Goal: Task Accomplishment & Management: Use online tool/utility

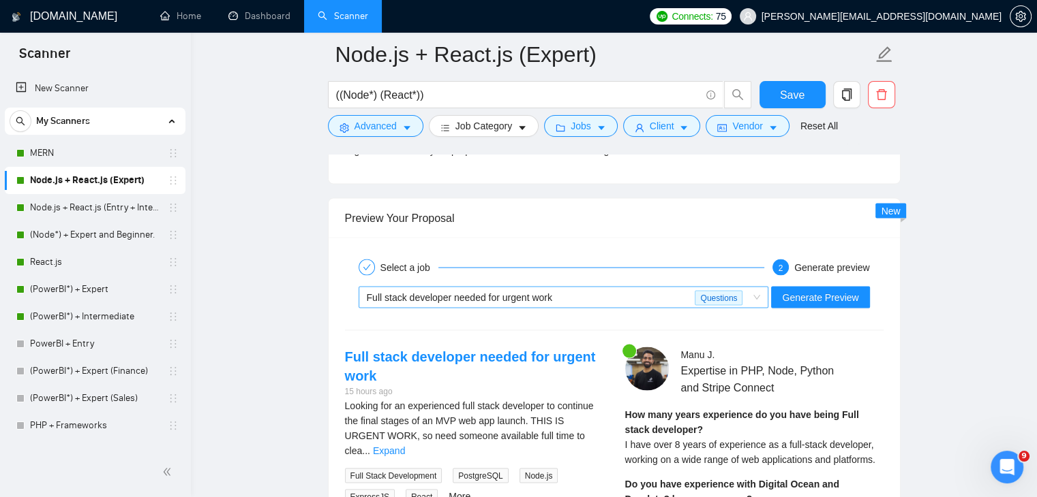
scroll to position [2570, 0]
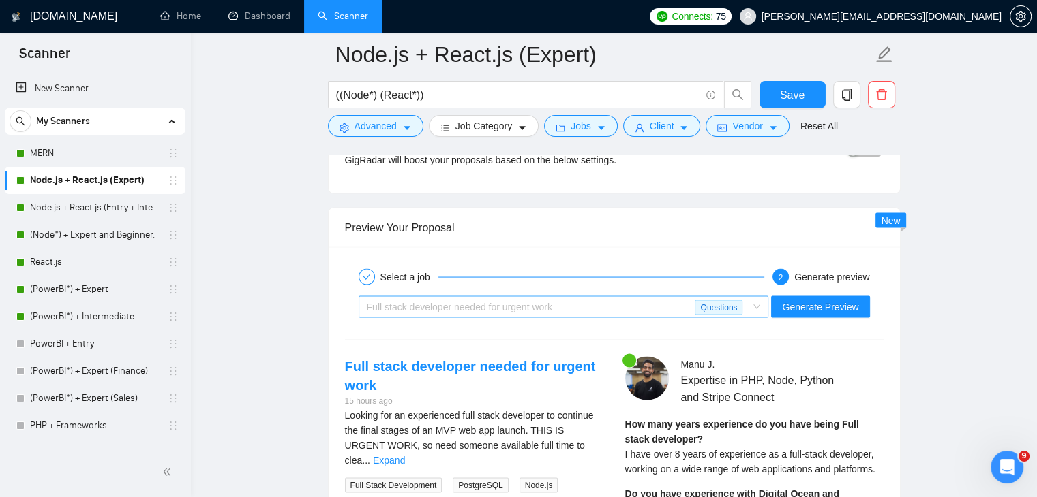
click at [602, 296] on div "Full stack developer needed for urgent work" at bounding box center [531, 306] width 328 height 20
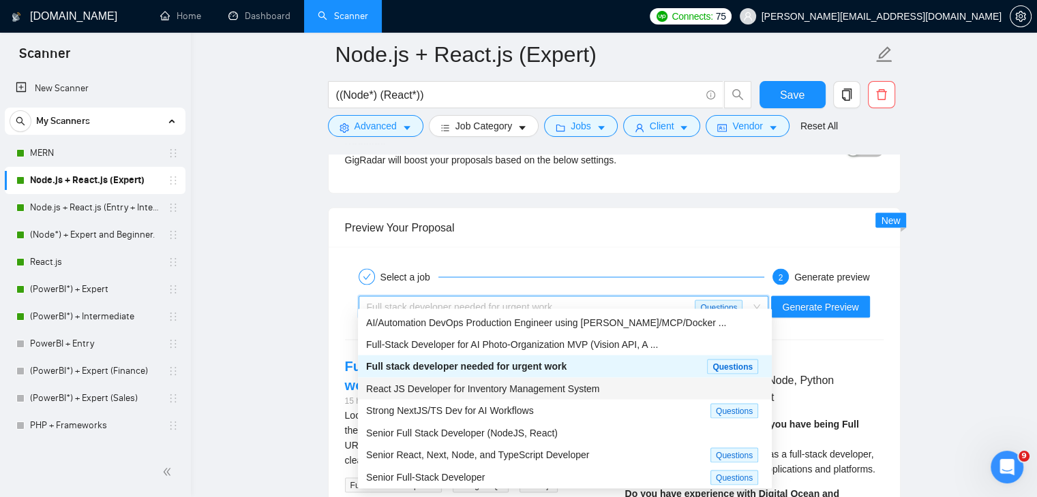
click at [555, 381] on div "React JS Developer for Inventory Management System" at bounding box center [564, 388] width 397 height 15
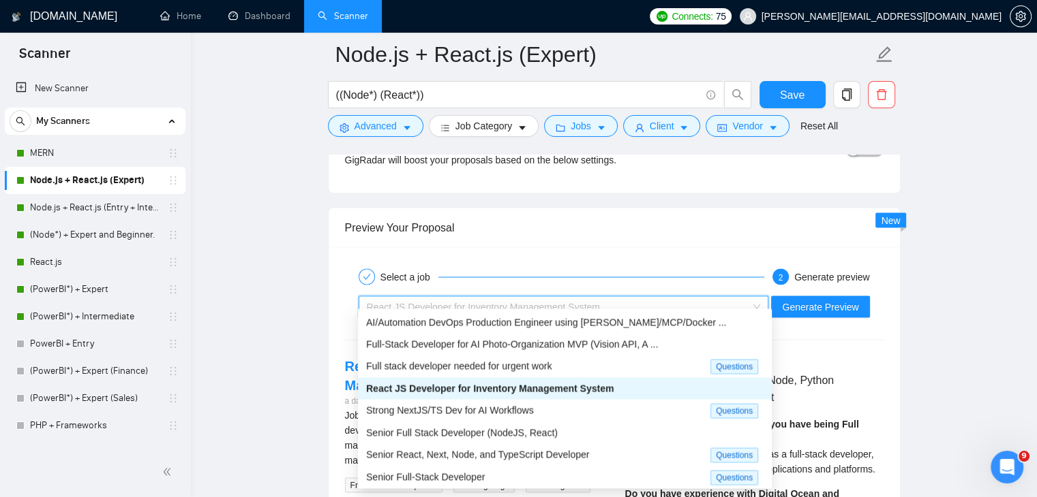
click at [635, 301] on div "React JS Developer for Inventory Management System" at bounding box center [558, 306] width 382 height 20
click at [565, 425] on div "Senior Full Stack Developer (NodeJS, React)" at bounding box center [564, 432] width 397 height 15
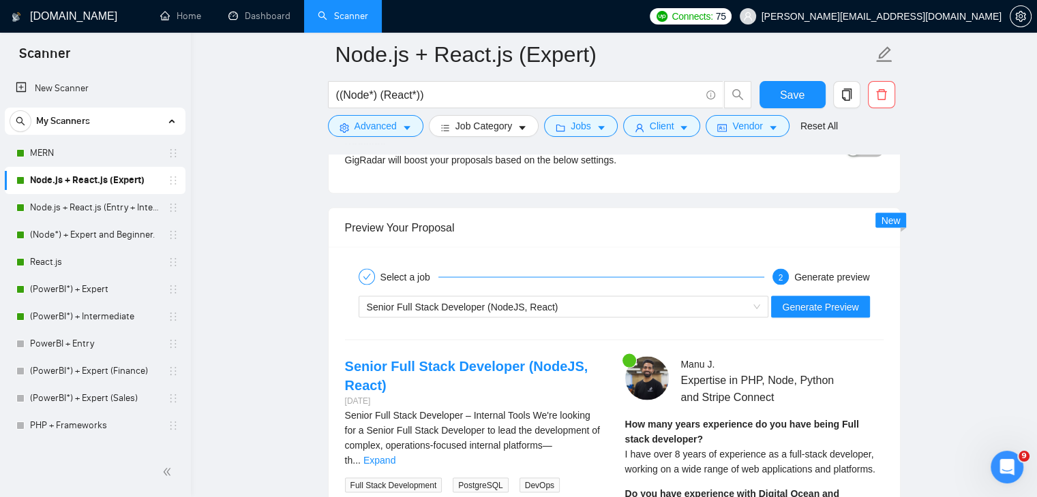
click at [825, 306] on div "Senior Full Stack Developer (NodeJS, React) Generate Preview" at bounding box center [613, 306] width 541 height 33
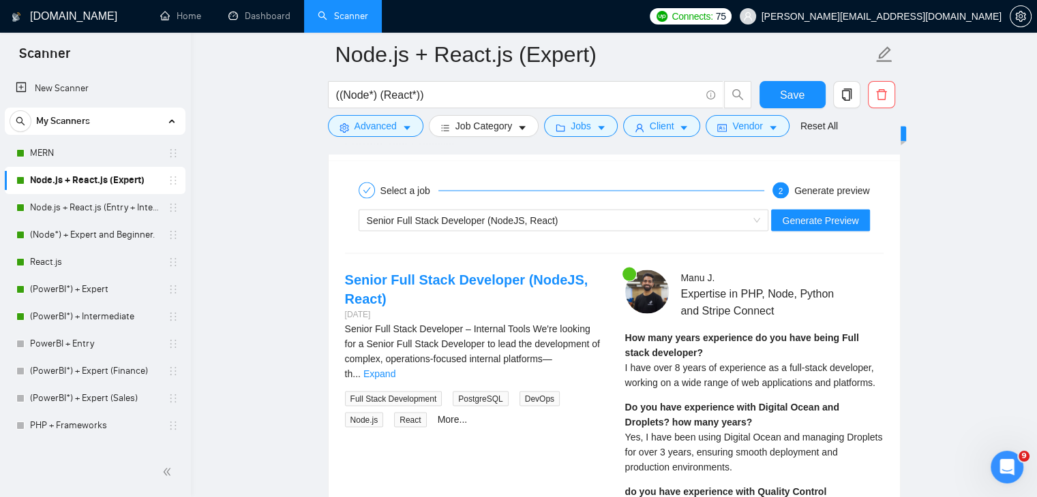
scroll to position [2660, 0]
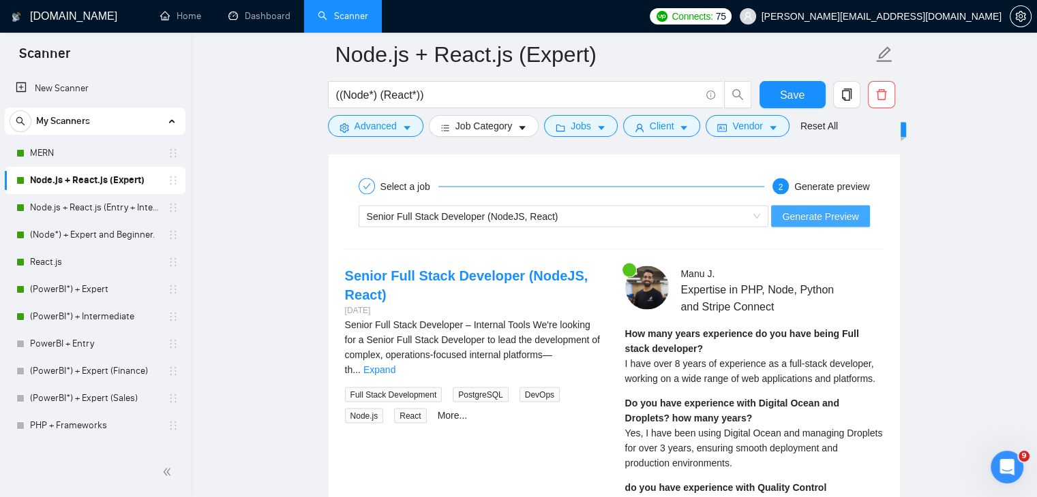
drag, startPoint x: 818, startPoint y: 188, endPoint x: 824, endPoint y: 205, distance: 18.1
click at [824, 205] on div "Senior Full Stack Developer (NodeJS, React) Generate Preview" at bounding box center [613, 216] width 541 height 33
click at [824, 209] on span "Generate Preview" at bounding box center [820, 216] width 76 height 15
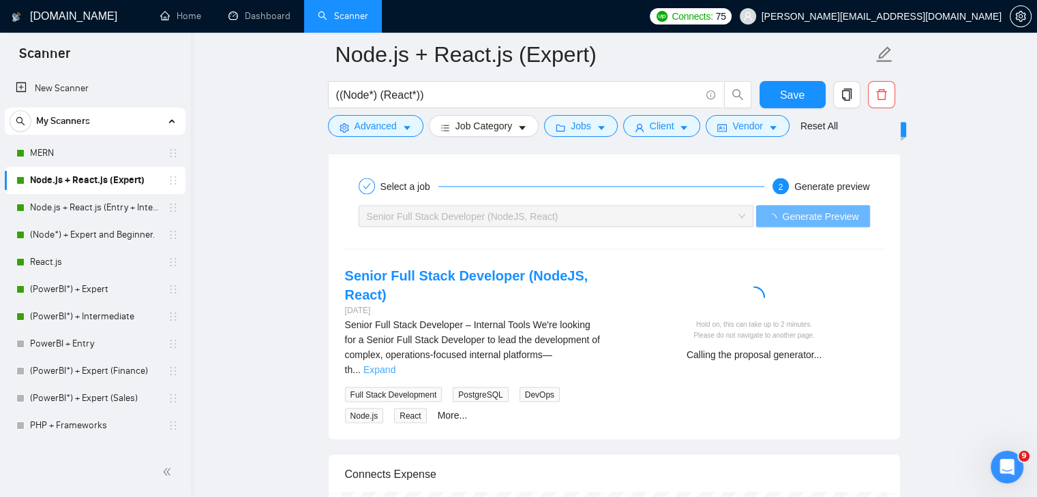
click at [395, 365] on link "Expand" at bounding box center [379, 370] width 32 height 11
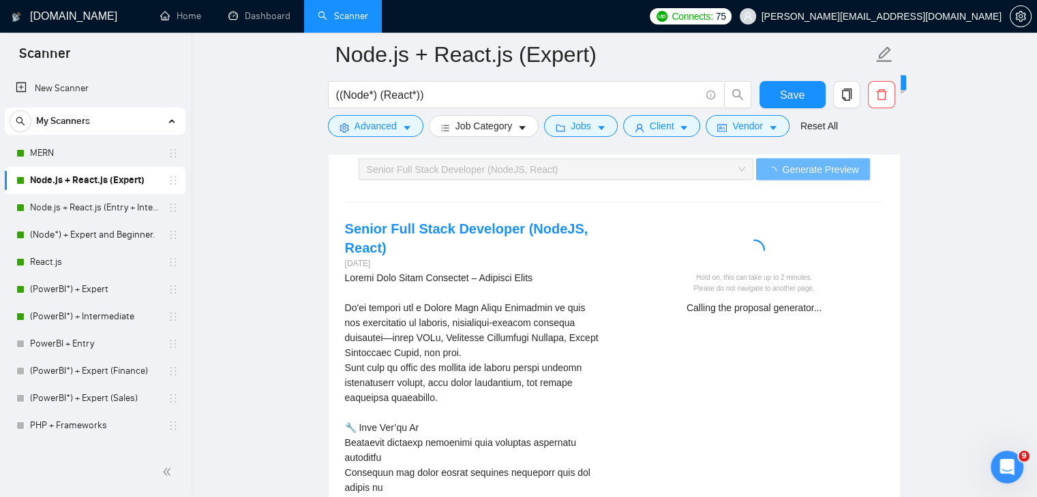
scroll to position [2707, 0]
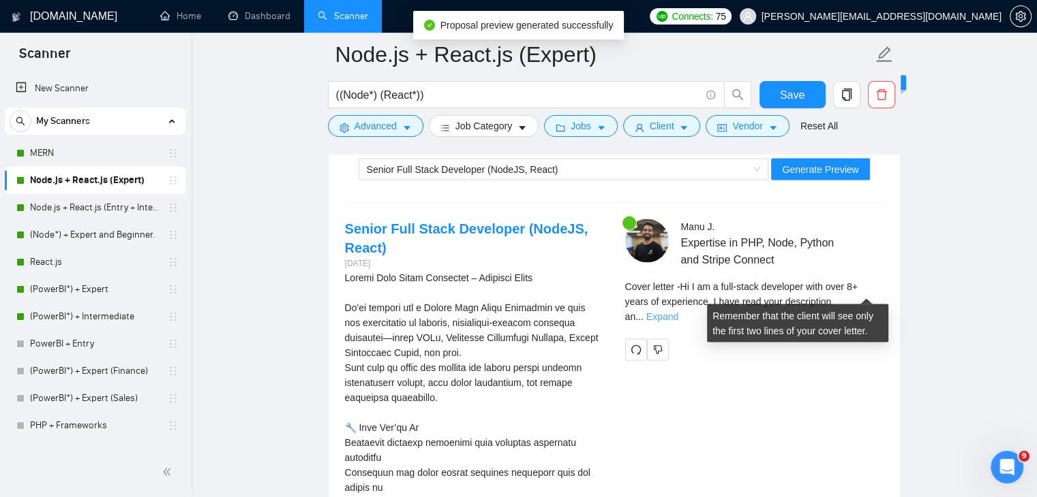
click at [678, 311] on link "Expand" at bounding box center [662, 316] width 32 height 11
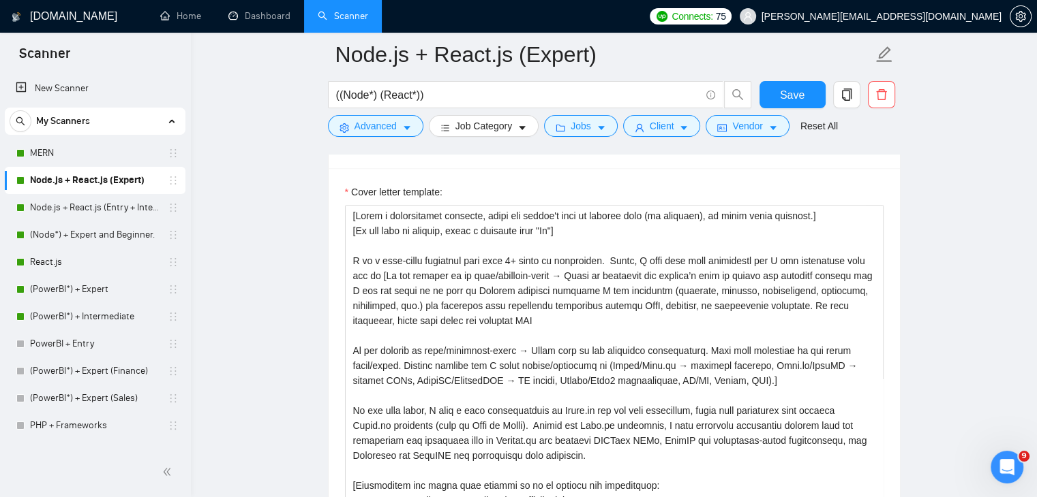
scroll to position [1565, 0]
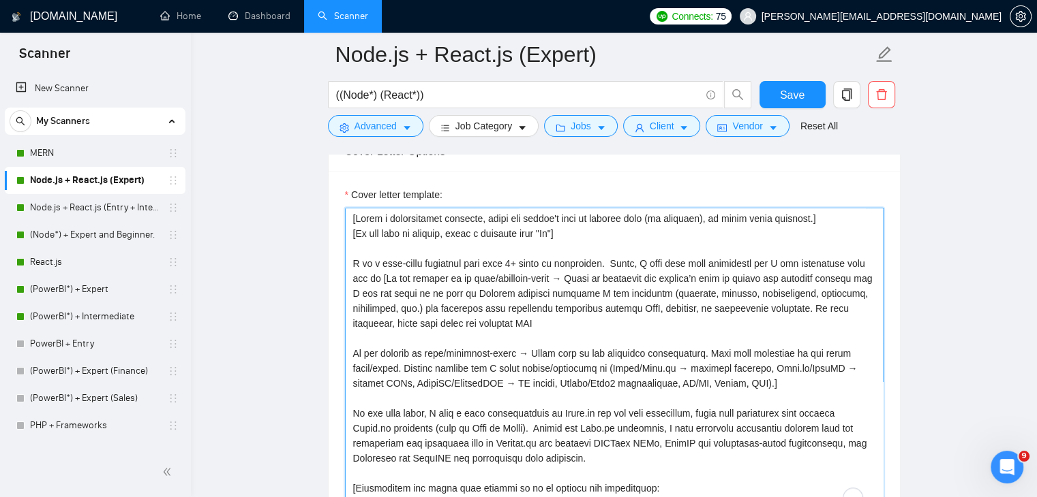
click at [354, 403] on textarea "Cover letter template:" at bounding box center [614, 361] width 538 height 307
click at [607, 405] on textarea "Cover letter template:" at bounding box center [614, 361] width 538 height 307
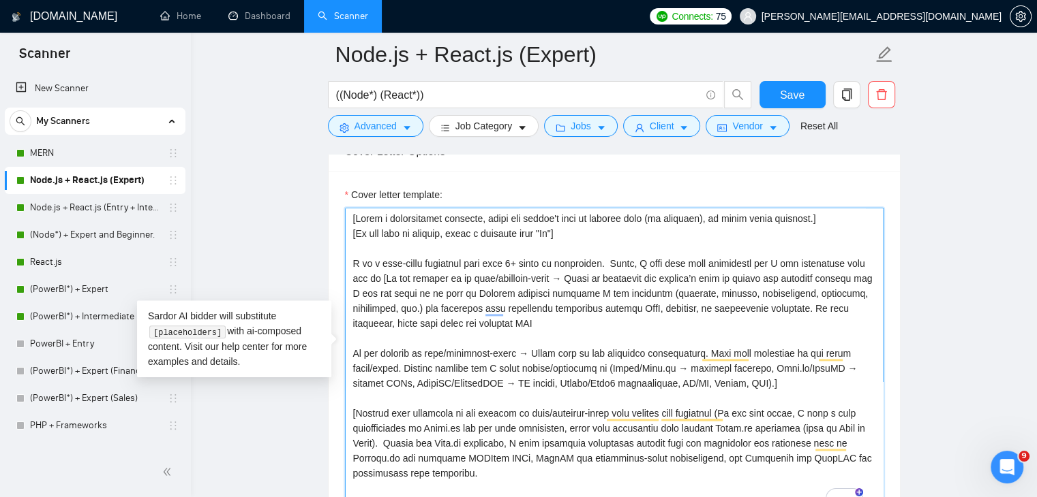
click at [414, 463] on textarea "Cover letter template:" at bounding box center [614, 361] width 538 height 307
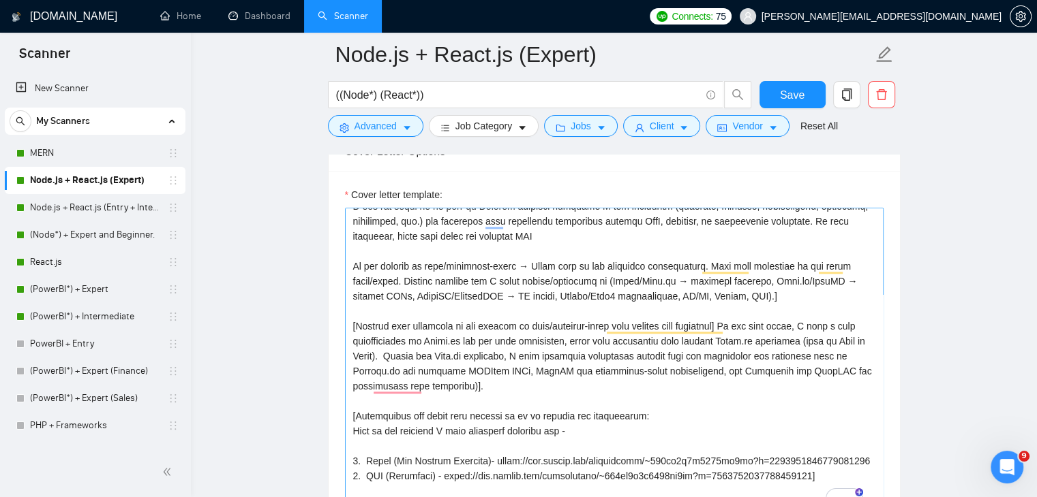
scroll to position [0, 0]
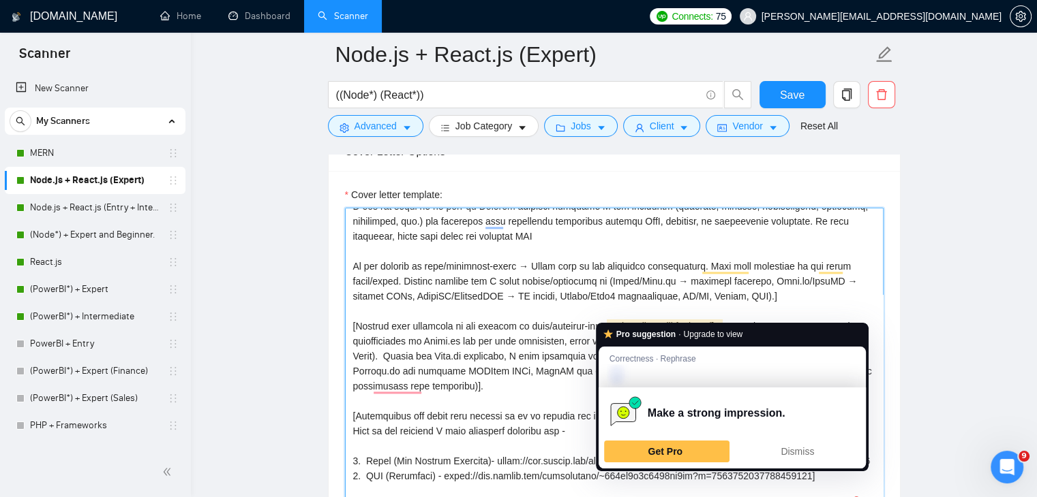
click at [729, 317] on textarea "Cover letter template:" at bounding box center [614, 361] width 538 height 307
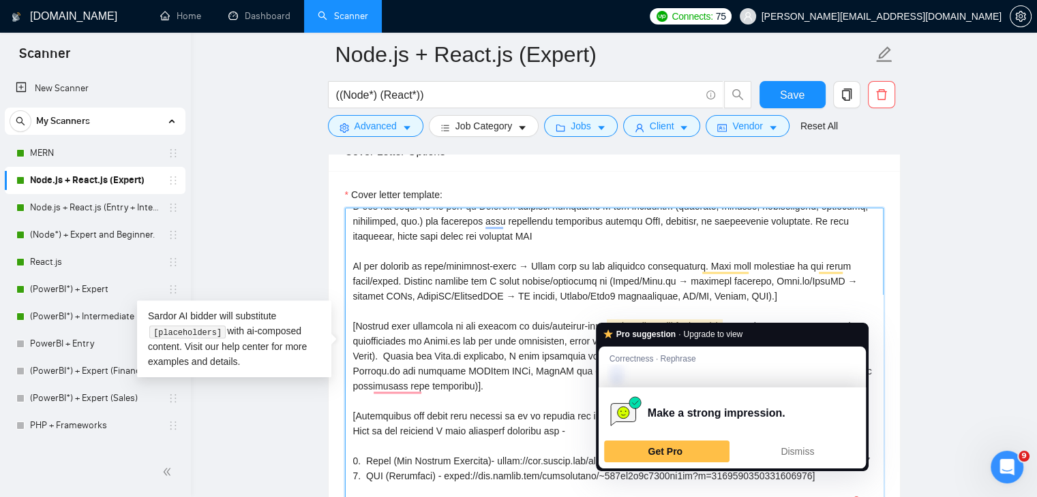
click at [626, 314] on textarea "Cover letter template:" at bounding box center [614, 361] width 538 height 307
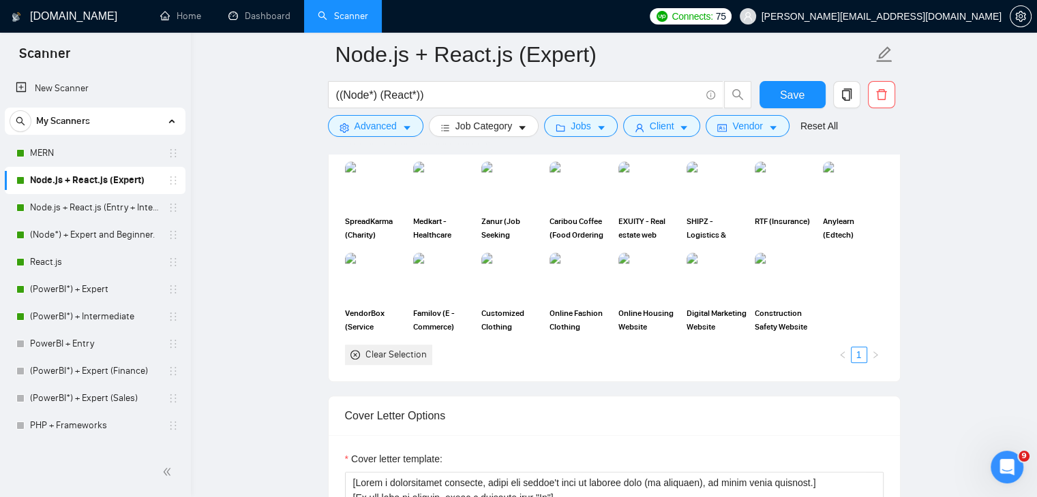
scroll to position [1565, 0]
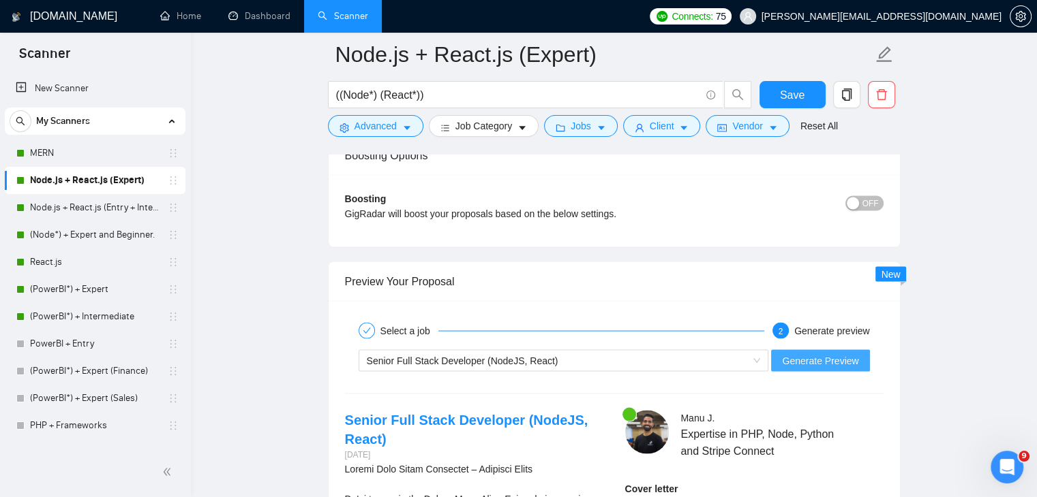
click at [813, 353] on span "Generate Preview" at bounding box center [820, 360] width 76 height 15
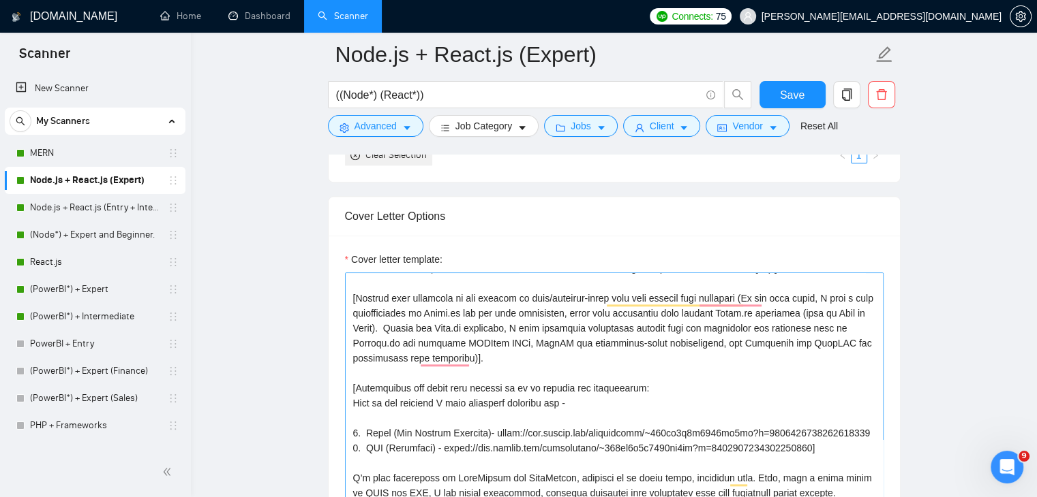
scroll to position [1499, 0]
click at [529, 354] on textarea "Cover letter template:" at bounding box center [614, 426] width 538 height 307
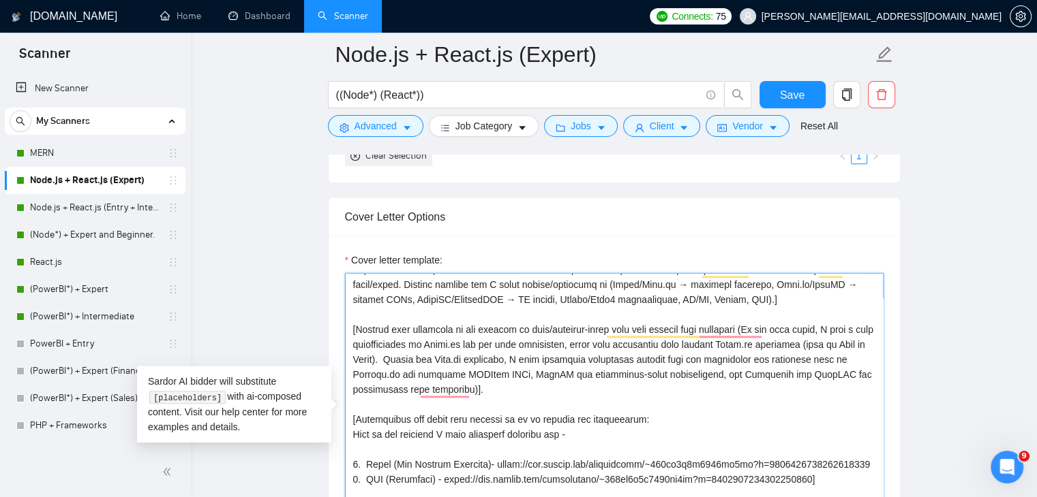
scroll to position [150, 0]
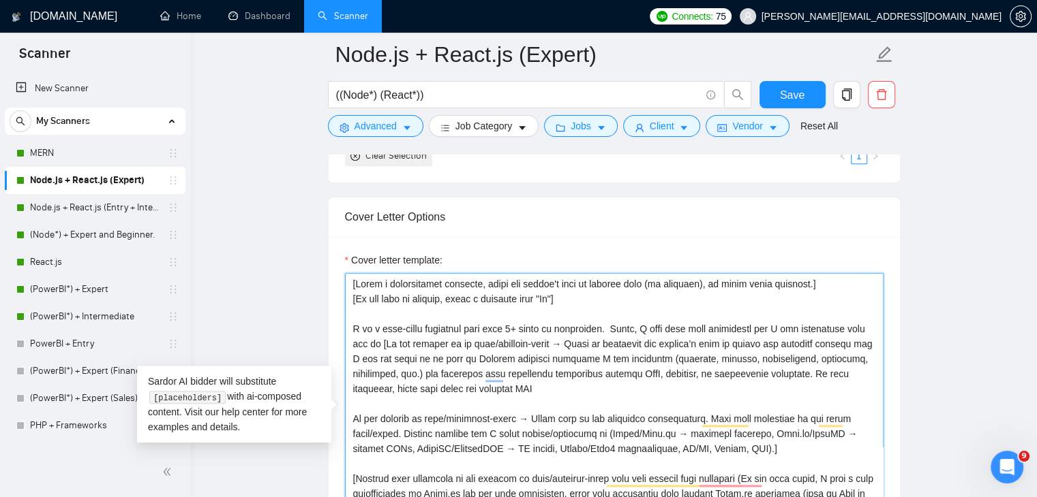
click at [350, 410] on textarea "Cover letter template:" at bounding box center [614, 426] width 538 height 307
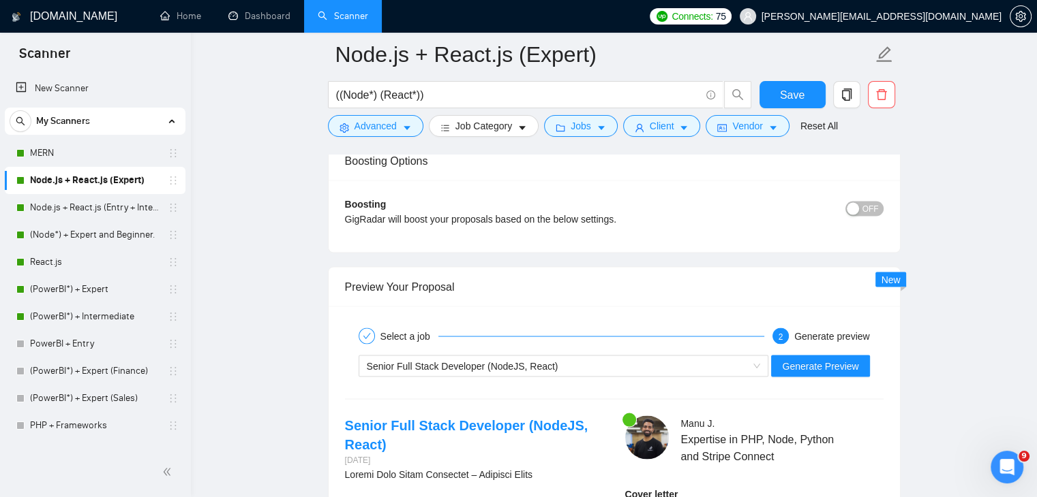
scroll to position [2511, 0]
click at [814, 358] on span "Generate Preview" at bounding box center [820, 365] width 76 height 15
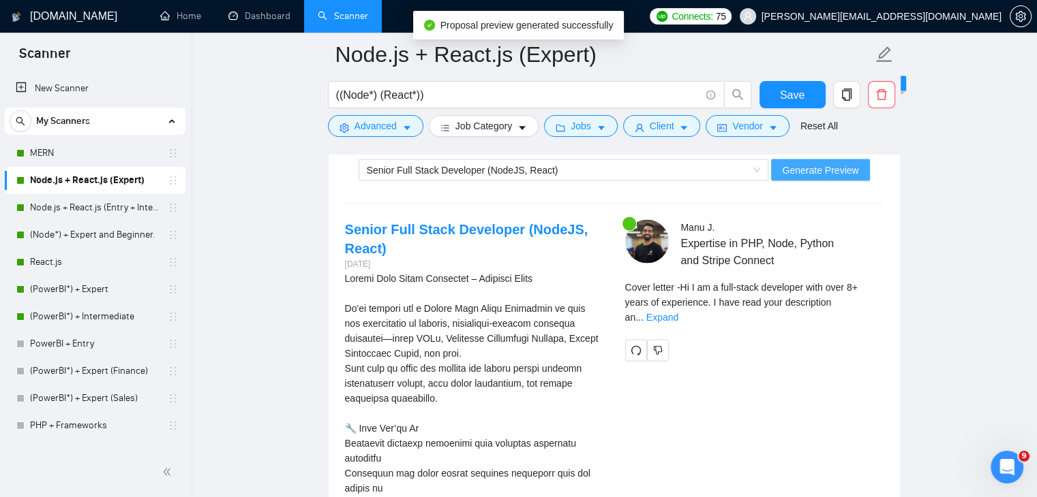
scroll to position [2710, 0]
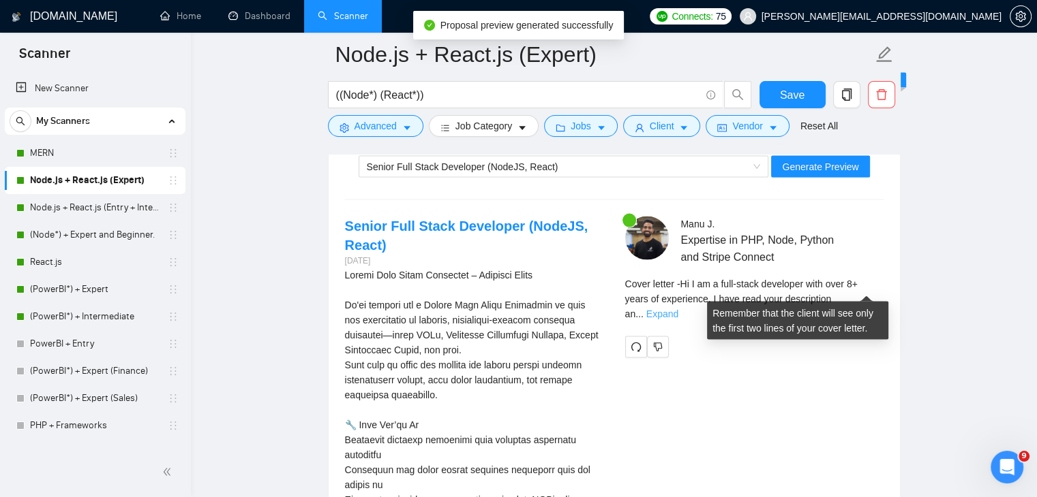
click at [678, 309] on link "Expand" at bounding box center [662, 314] width 32 height 11
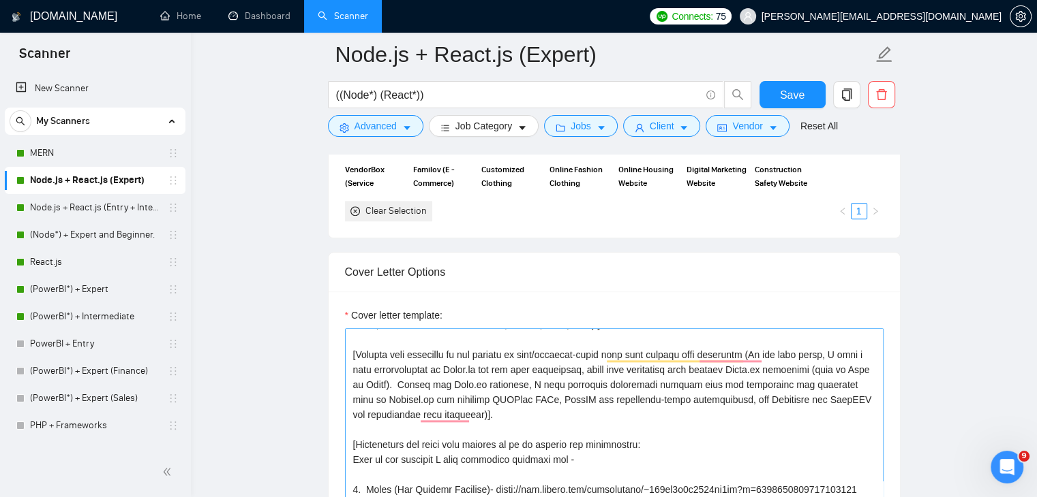
scroll to position [194, 0]
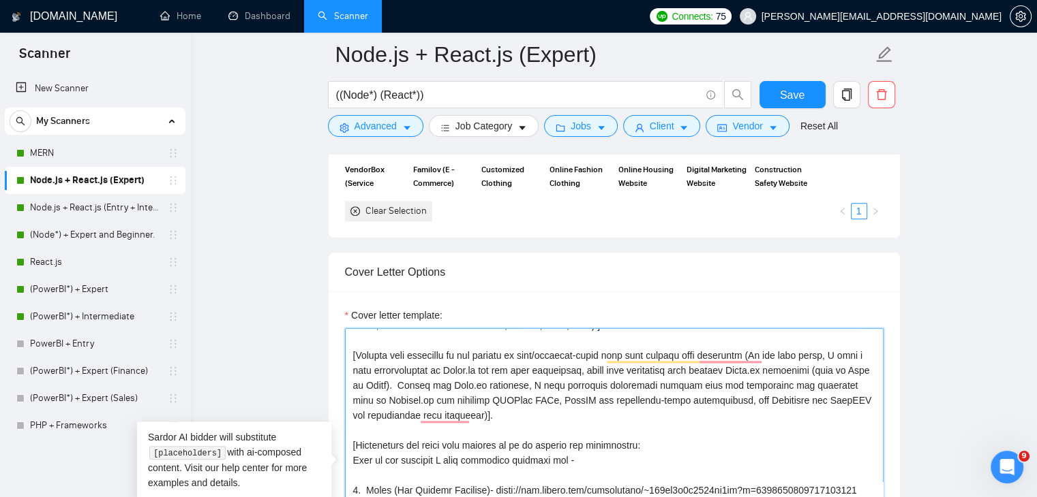
drag, startPoint x: 451, startPoint y: 338, endPoint x: 357, endPoint y: 336, distance: 94.1
click at [357, 336] on textarea "Cover letter template:" at bounding box center [614, 481] width 538 height 307
drag, startPoint x: 451, startPoint y: 342, endPoint x: 356, endPoint y: 343, distance: 94.7
click at [356, 343] on textarea "Cover letter template:" at bounding box center [614, 481] width 538 height 307
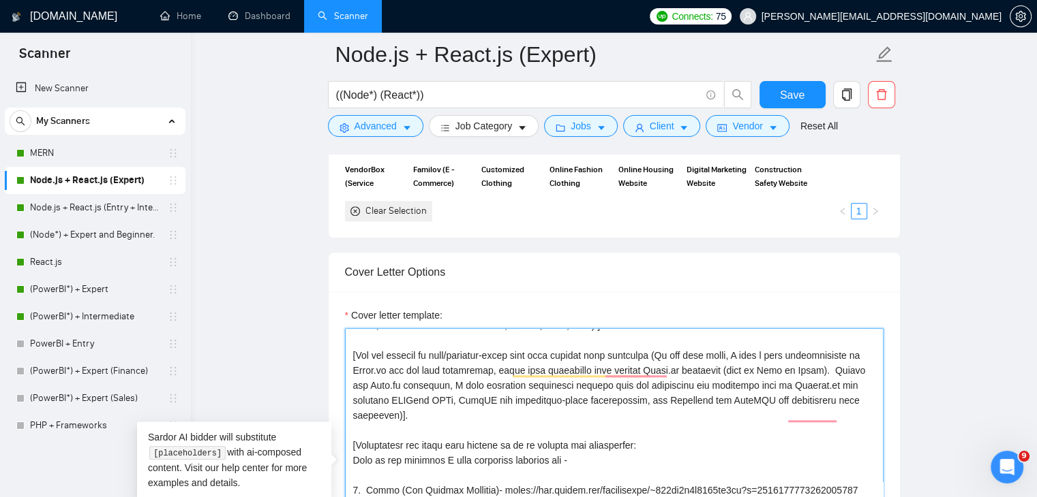
scroll to position [179, 0]
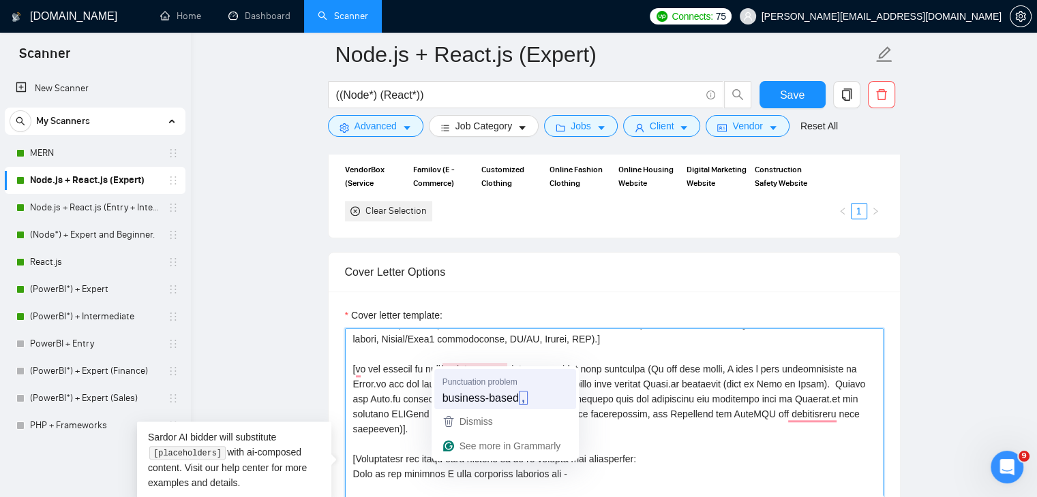
type textarea "[Lorem i dolorsitamet consecte, adipi eli seddoe't inci ut laboree dolo (ma ali…"
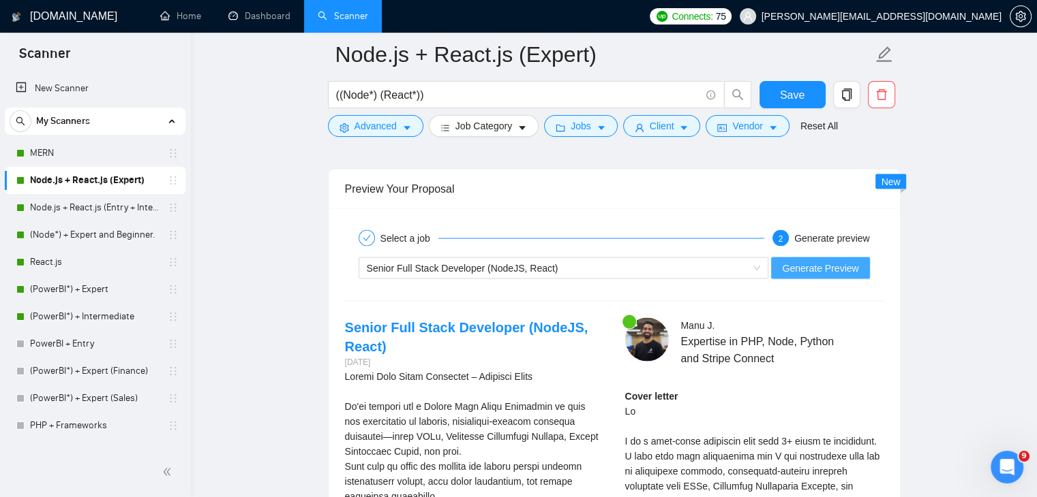
scroll to position [179, 0]
click at [820, 264] on button "Generate Preview" at bounding box center [820, 269] width 98 height 22
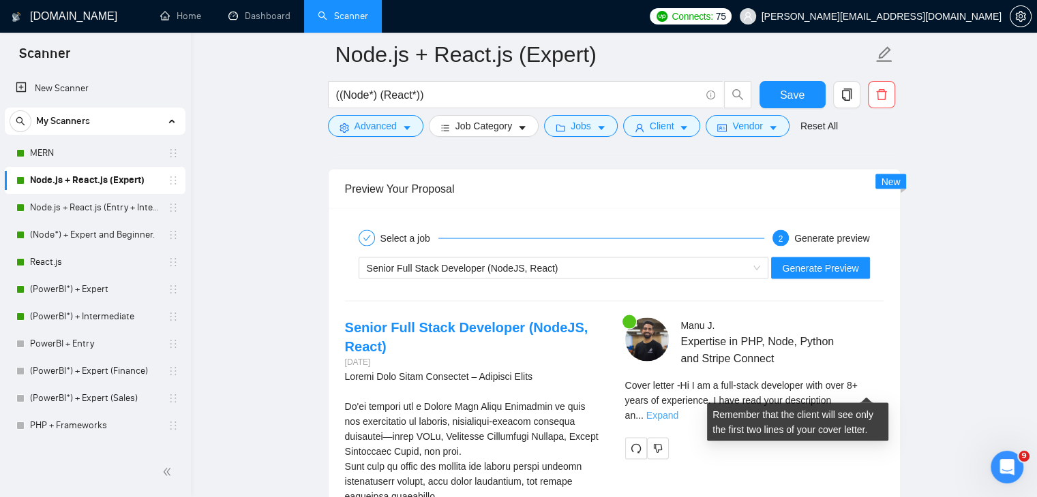
click at [678, 410] on link "Expand" at bounding box center [662, 415] width 32 height 11
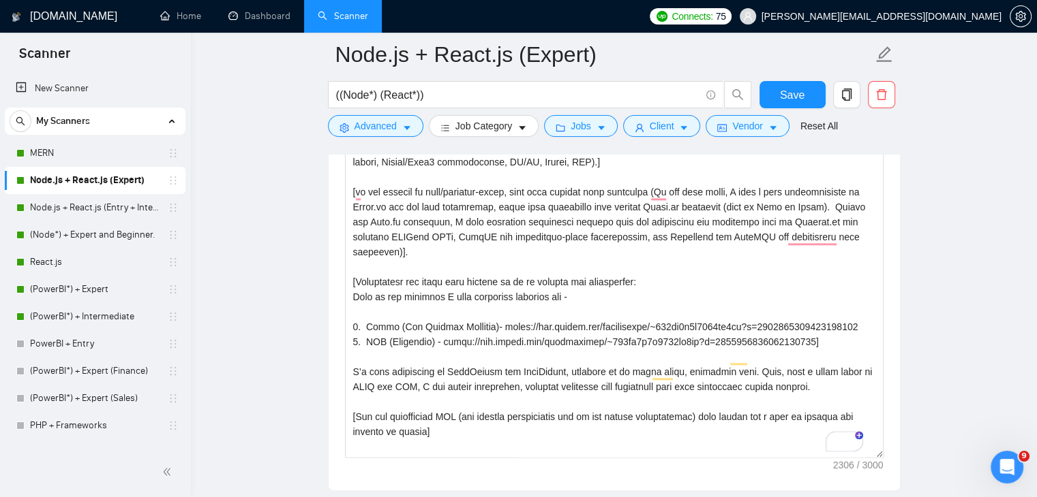
scroll to position [1640, 0]
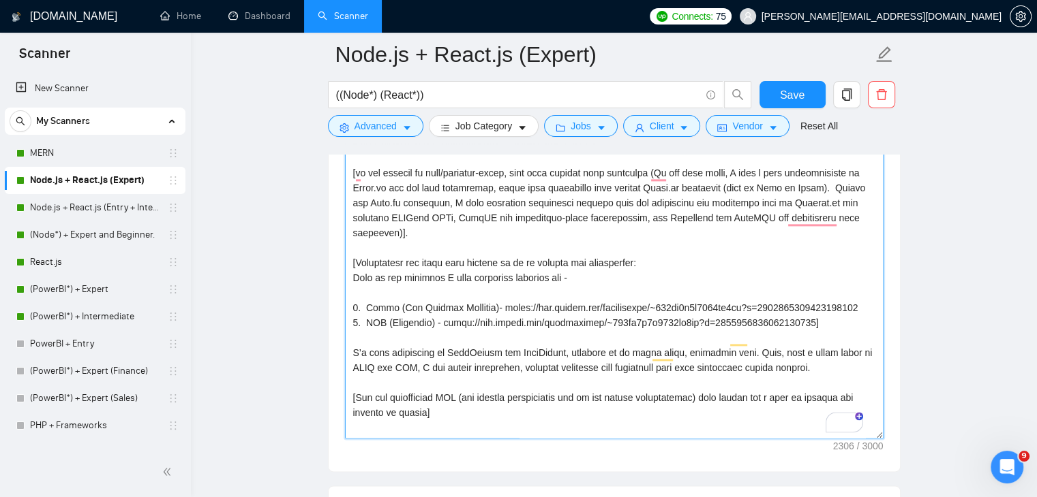
click at [711, 270] on textarea "Cover letter template:" at bounding box center [614, 285] width 538 height 307
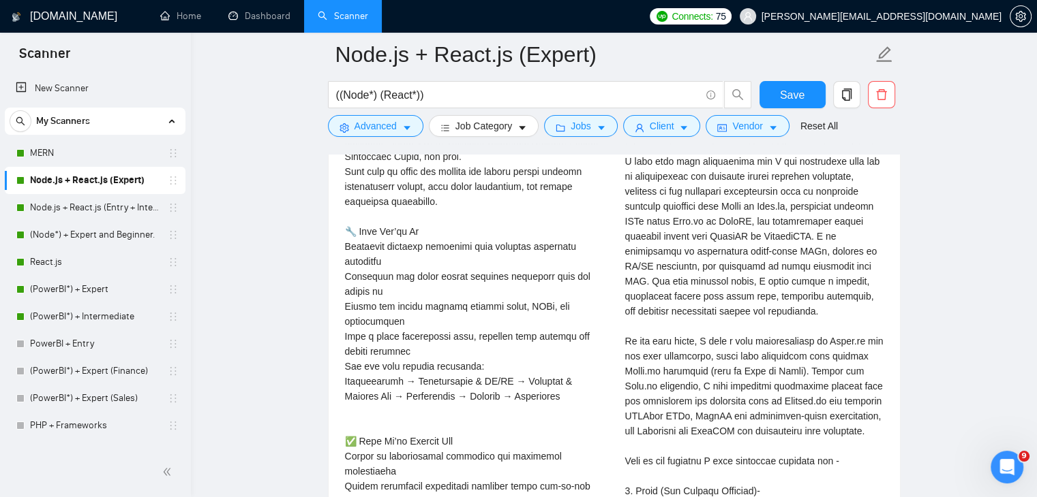
scroll to position [2970, 0]
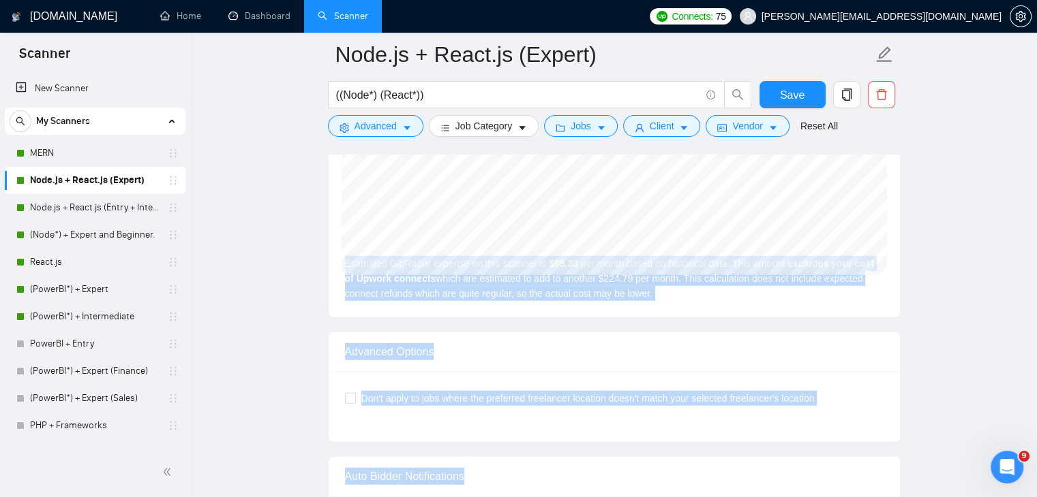
drag, startPoint x: 620, startPoint y: 264, endPoint x: 281, endPoint y: 482, distance: 403.0
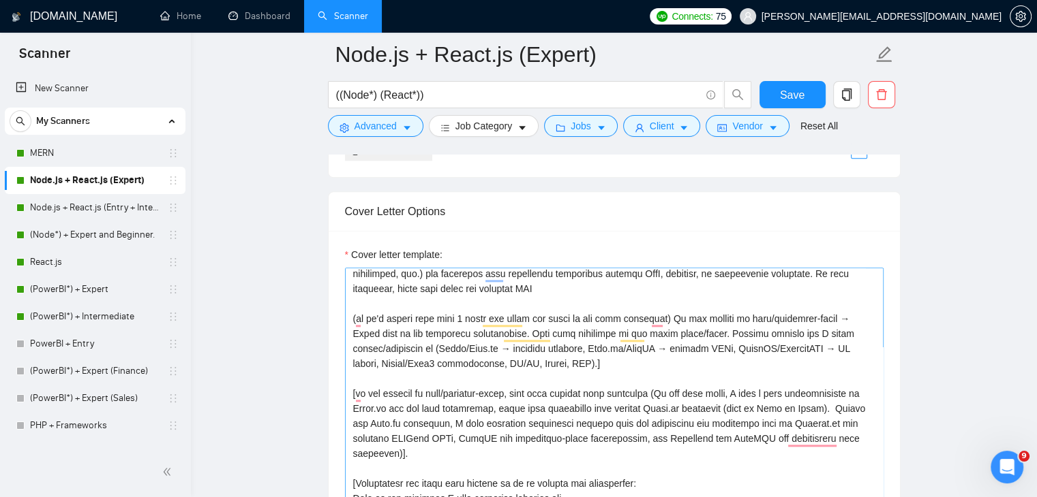
scroll to position [0, 0]
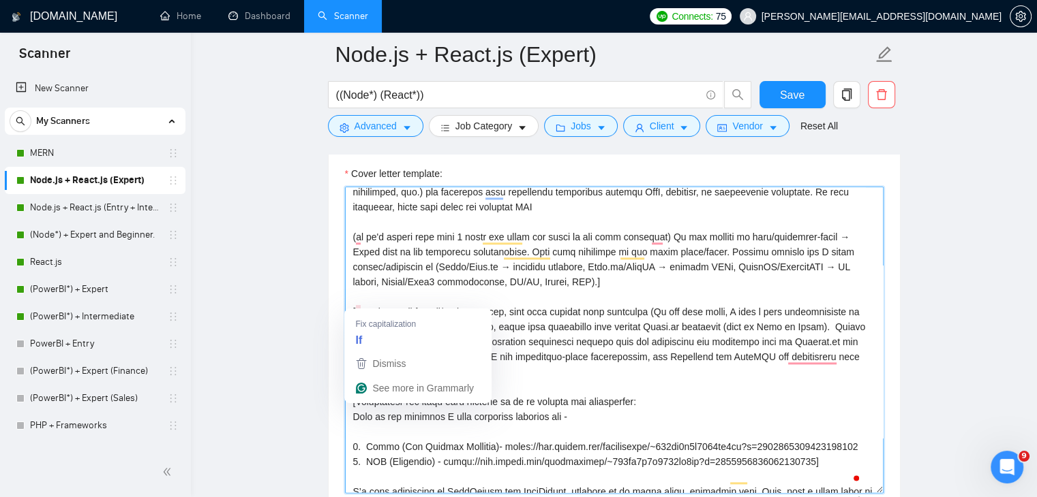
click at [356, 299] on textarea "Cover letter template:" at bounding box center [614, 340] width 538 height 307
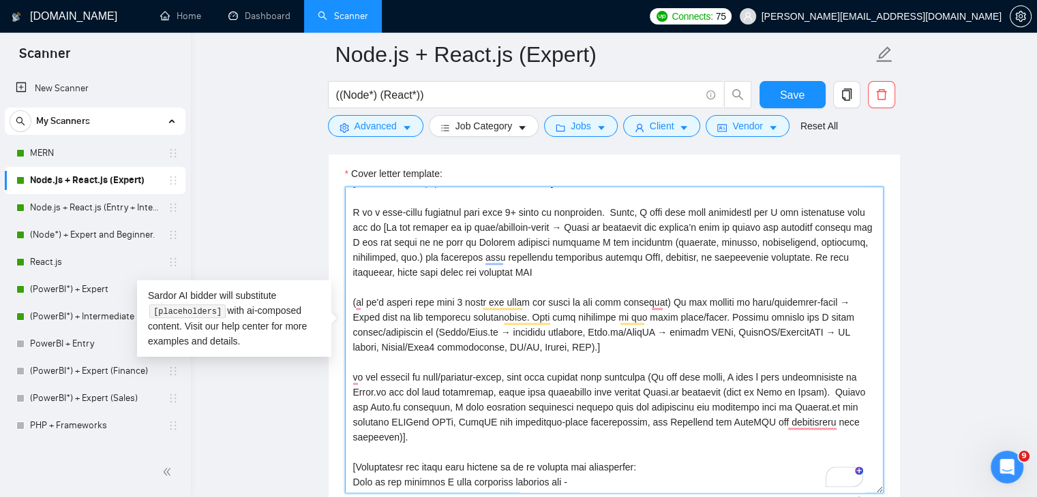
click at [603, 333] on textarea "Cover letter template:" at bounding box center [614, 340] width 538 height 307
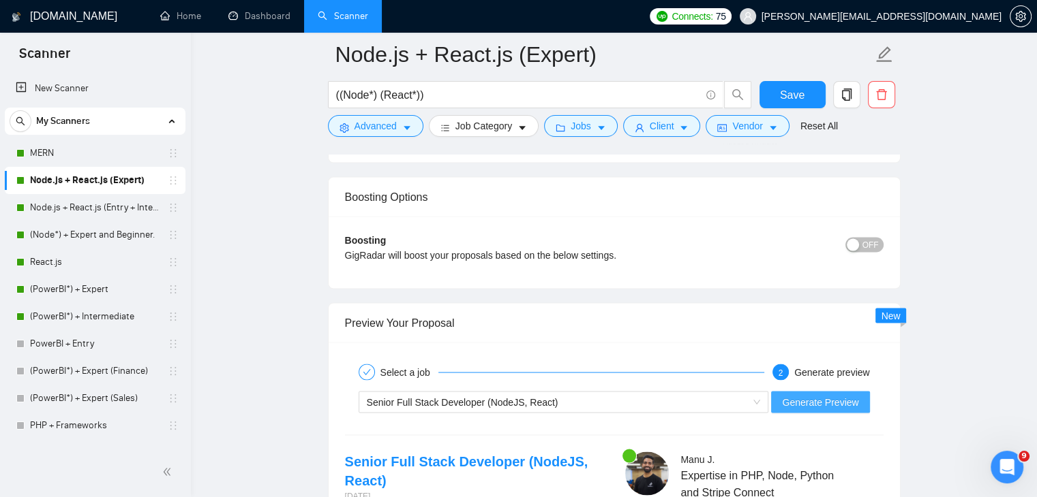
type textarea "[Lorem i dolorsitamet consecte, adipi eli seddoe't inci ut laboree dolo (ma ali…"
click at [815, 395] on span "Generate Preview" at bounding box center [820, 402] width 76 height 15
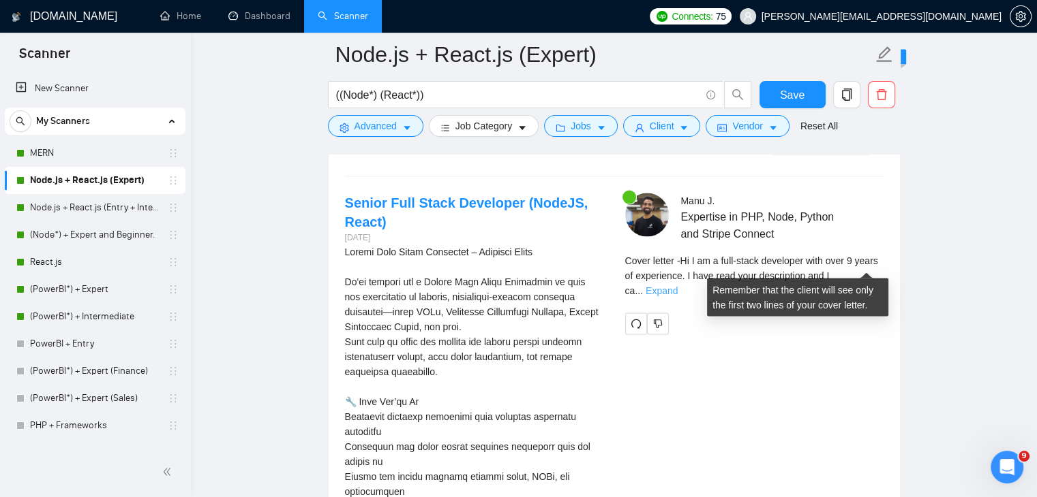
click at [677, 286] on link "Expand" at bounding box center [661, 291] width 32 height 11
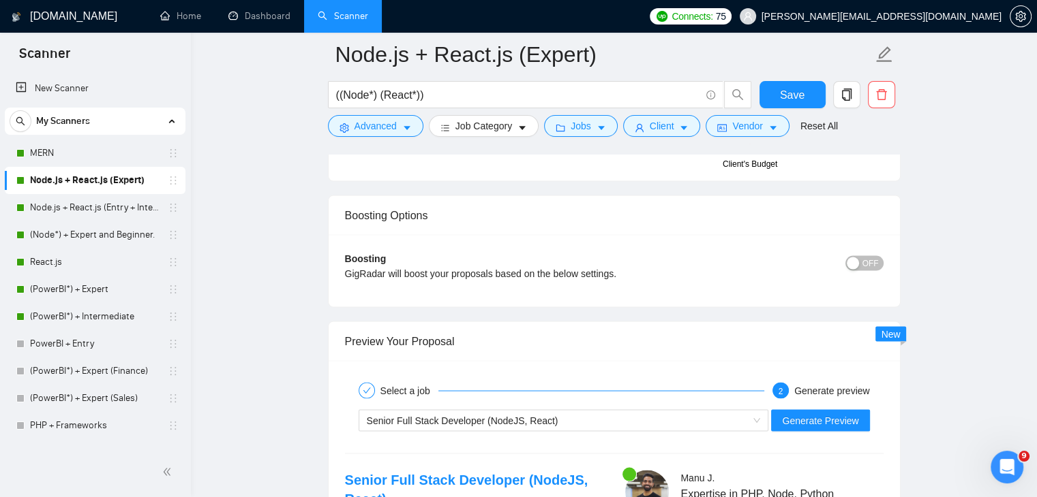
scroll to position [2453, 0]
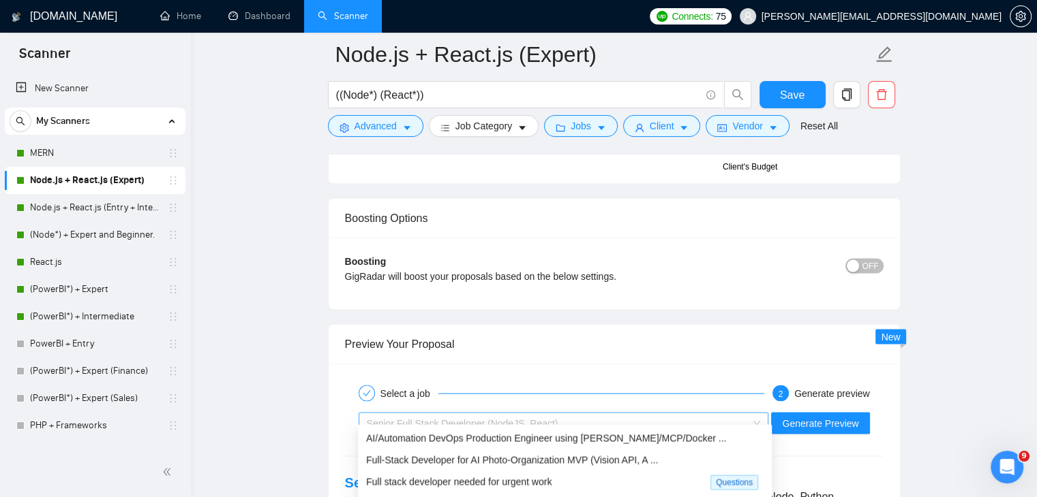
click at [657, 414] on div "Senior Full Stack Developer (NodeJS, React)" at bounding box center [558, 423] width 382 height 20
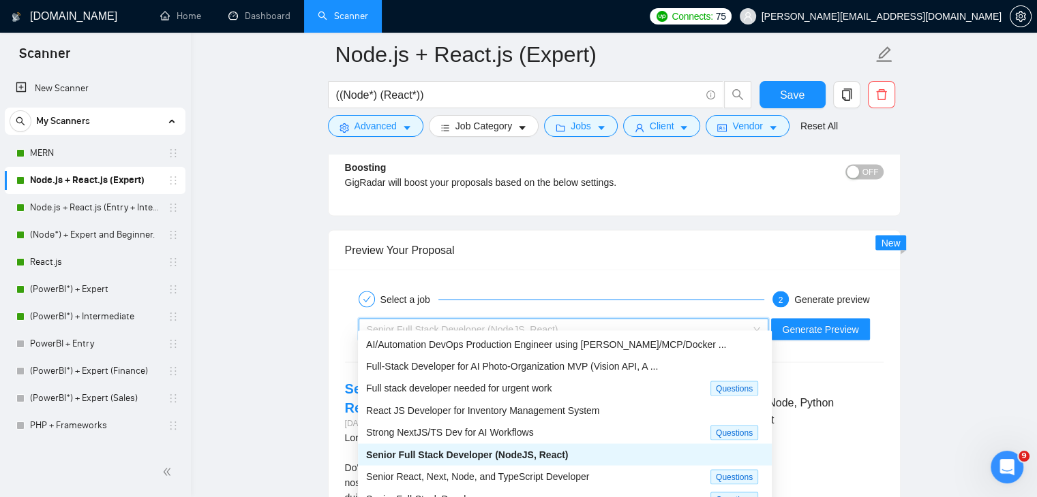
scroll to position [2549, 0]
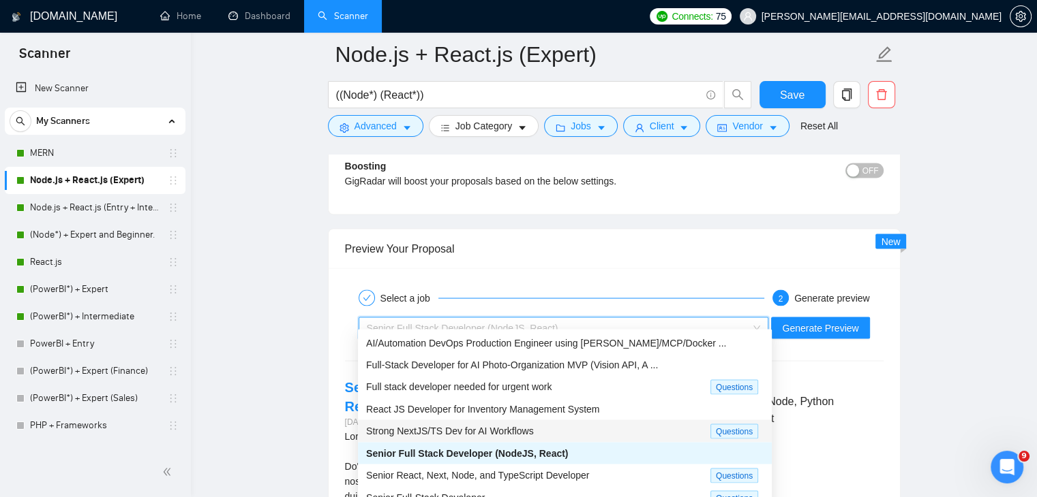
click at [610, 420] on div "Strong NextJS/TS Dev for AI Workflows Questions" at bounding box center [565, 431] width 414 height 22
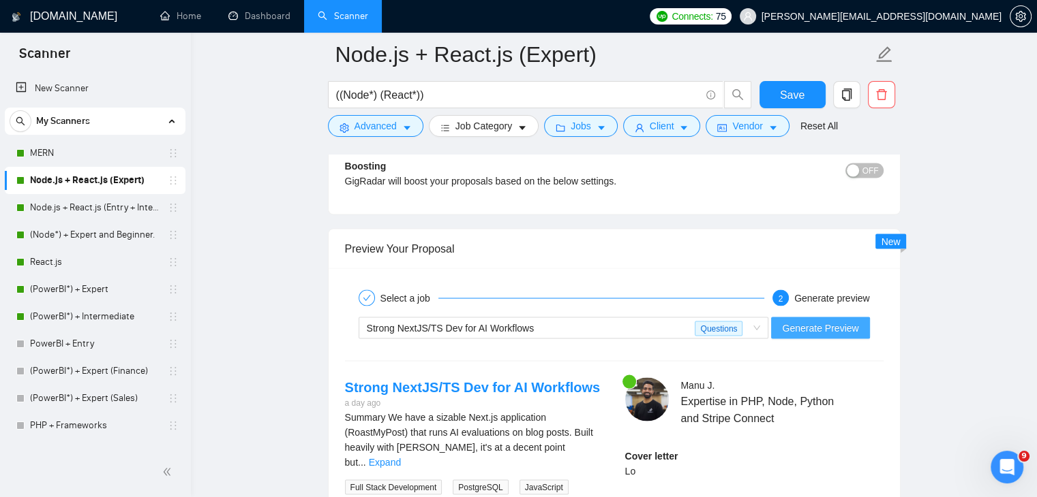
click at [831, 320] on span "Generate Preview" at bounding box center [820, 327] width 76 height 15
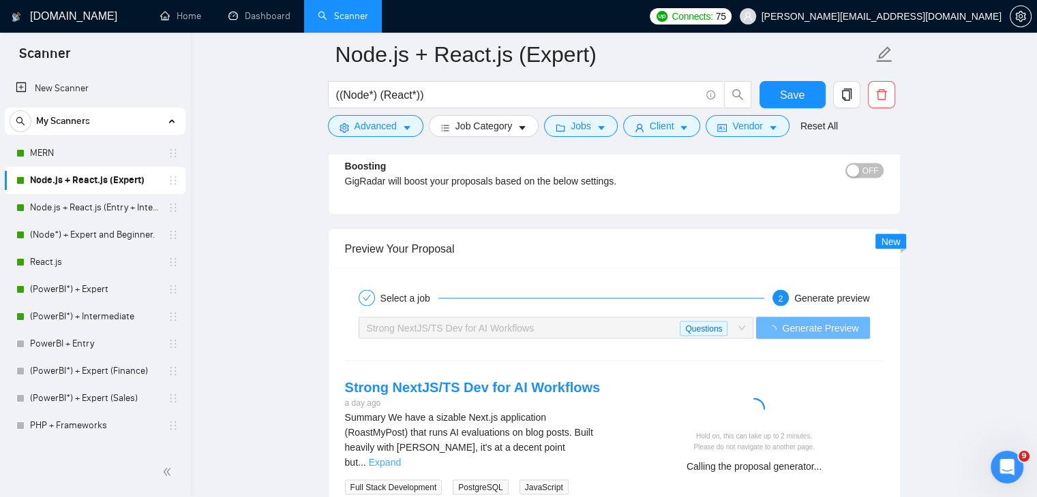
click at [401, 457] on link "Expand" at bounding box center [385, 462] width 32 height 11
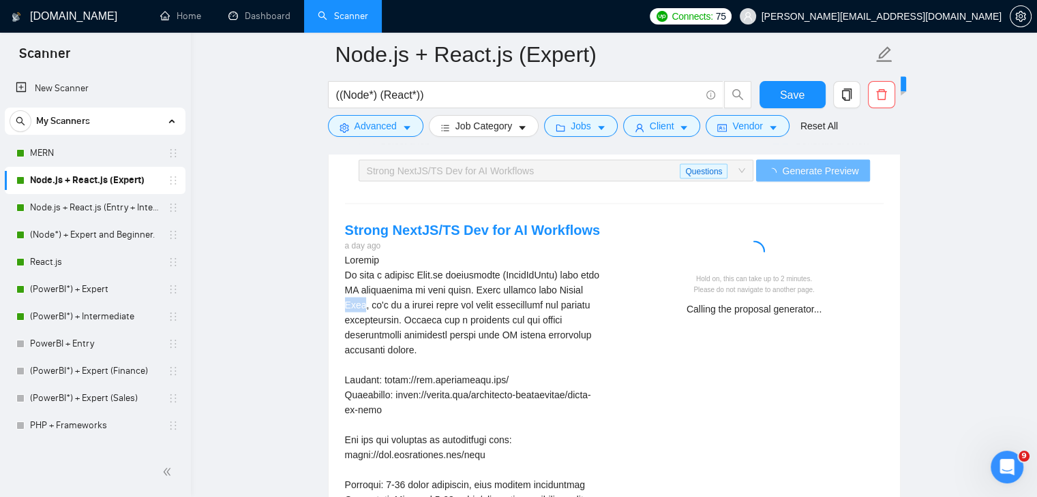
scroll to position [2712, 0]
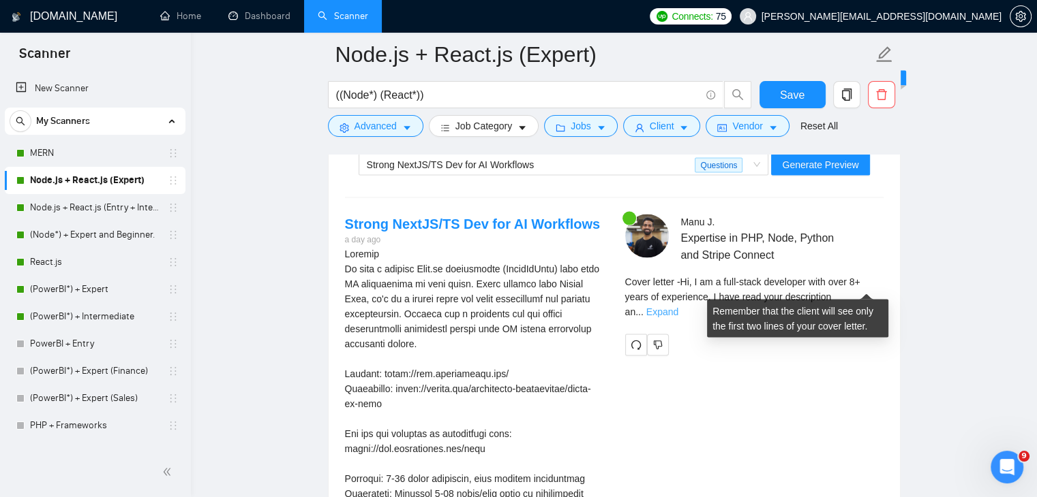
click at [678, 307] on link "Expand" at bounding box center [662, 312] width 32 height 11
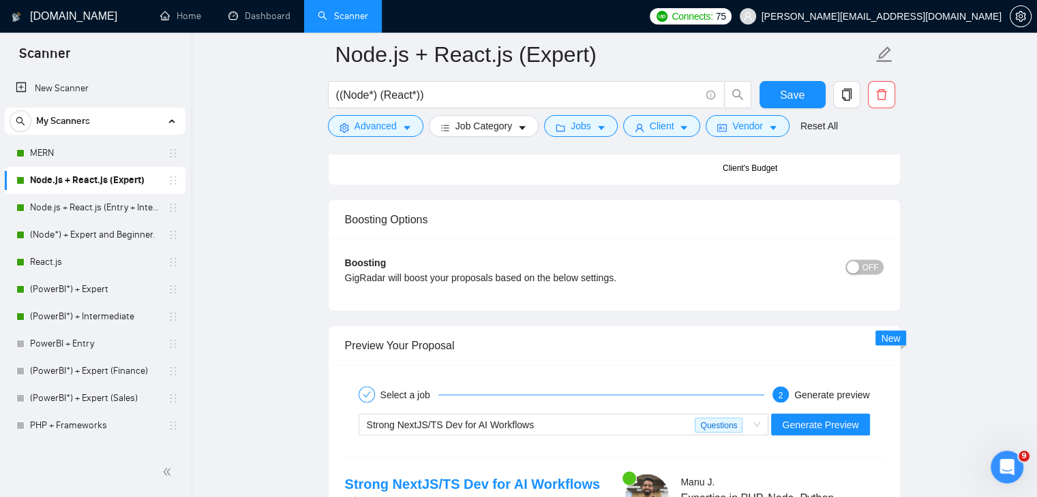
scroll to position [2450, 0]
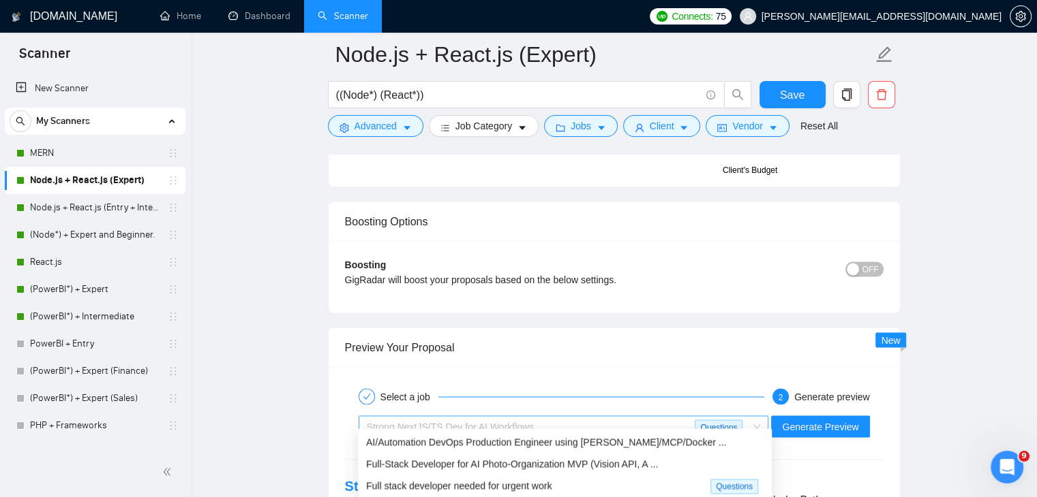
click at [518, 421] on span "Strong NextJS/TS Dev for AI Workflows" at bounding box center [451, 426] width 168 height 11
click at [515, 480] on span "Full stack developer needed for urgent work" at bounding box center [458, 485] width 185 height 11
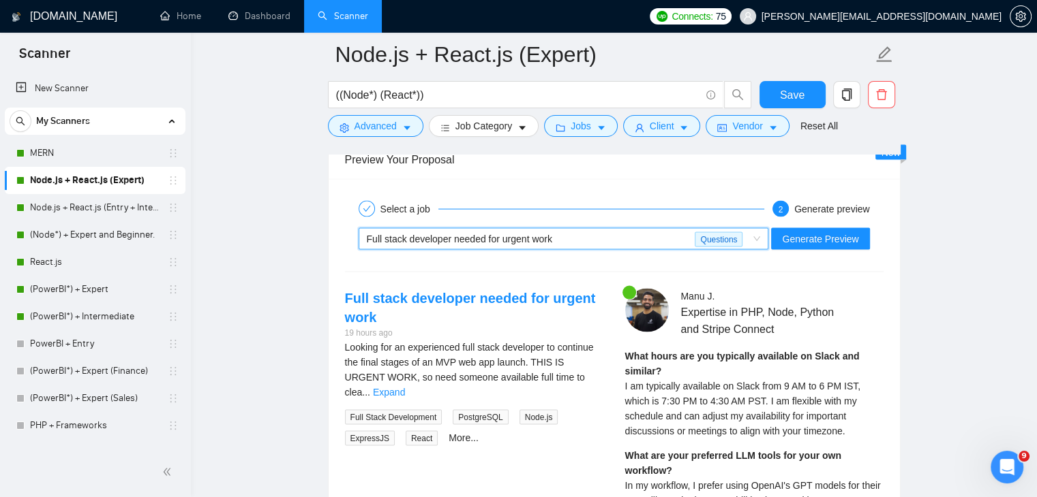
scroll to position [2644, 0]
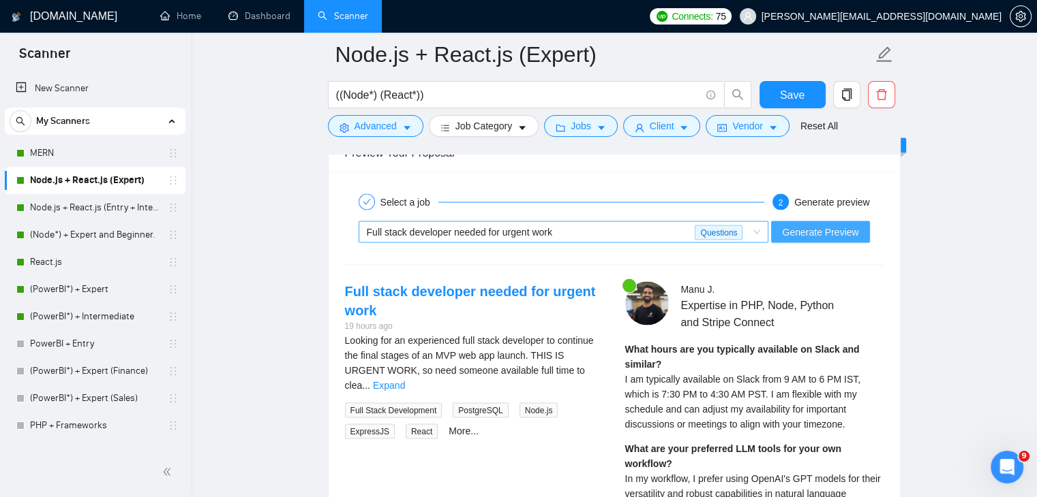
drag, startPoint x: 811, startPoint y: 219, endPoint x: 571, endPoint y: 226, distance: 240.0
click at [571, 226] on div "Full stack developer needed for urgent work Questions Generate Preview" at bounding box center [613, 232] width 541 height 33
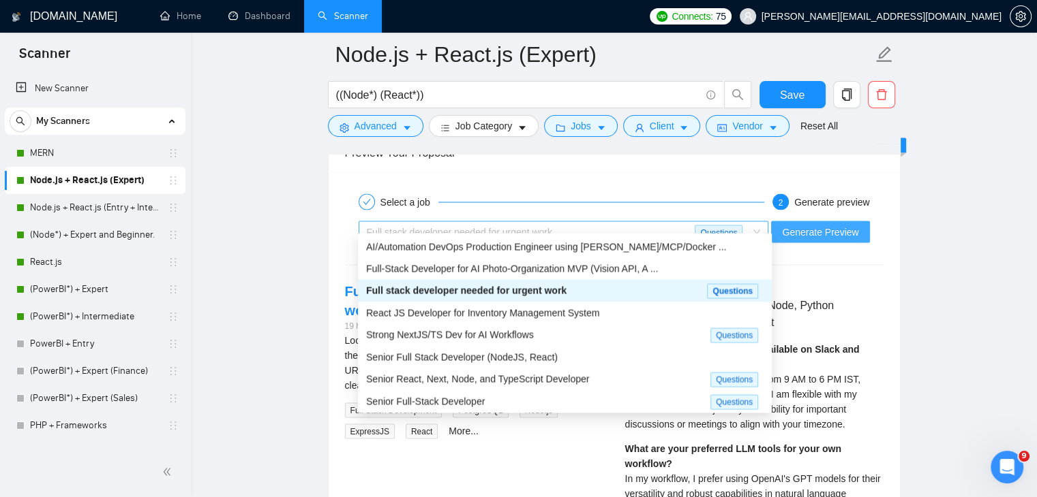
click at [571, 226] on div "Full stack developer needed for urgent work" at bounding box center [531, 232] width 328 height 20
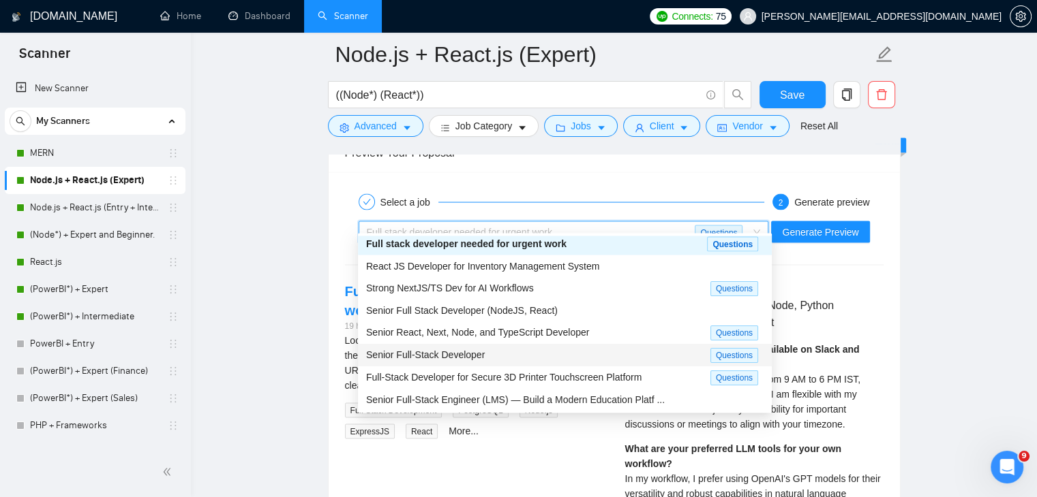
click at [444, 345] on div "Senior Full-Stack Developer Questions" at bounding box center [565, 355] width 414 height 22
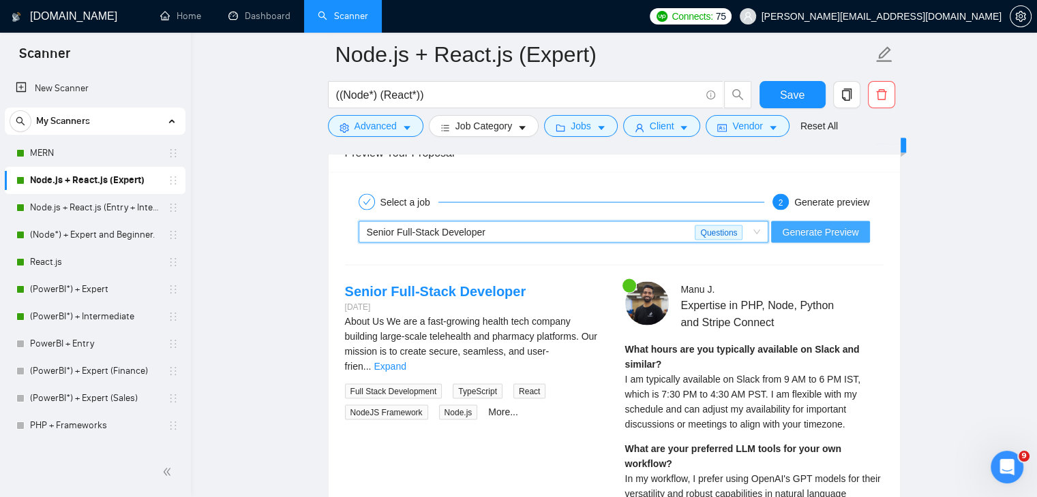
click at [796, 228] on button "Generate Preview" at bounding box center [820, 232] width 98 height 22
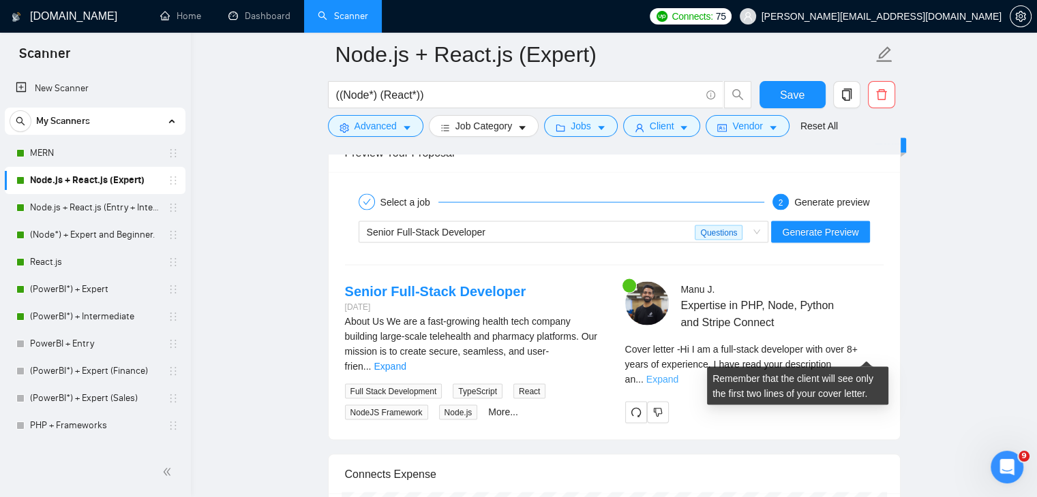
click at [678, 374] on link "Expand" at bounding box center [662, 379] width 32 height 11
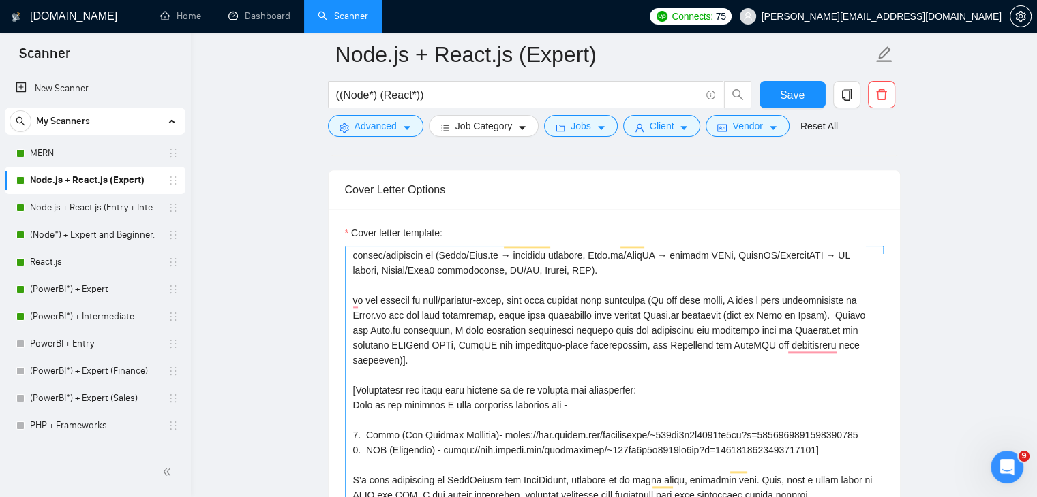
scroll to position [165, 0]
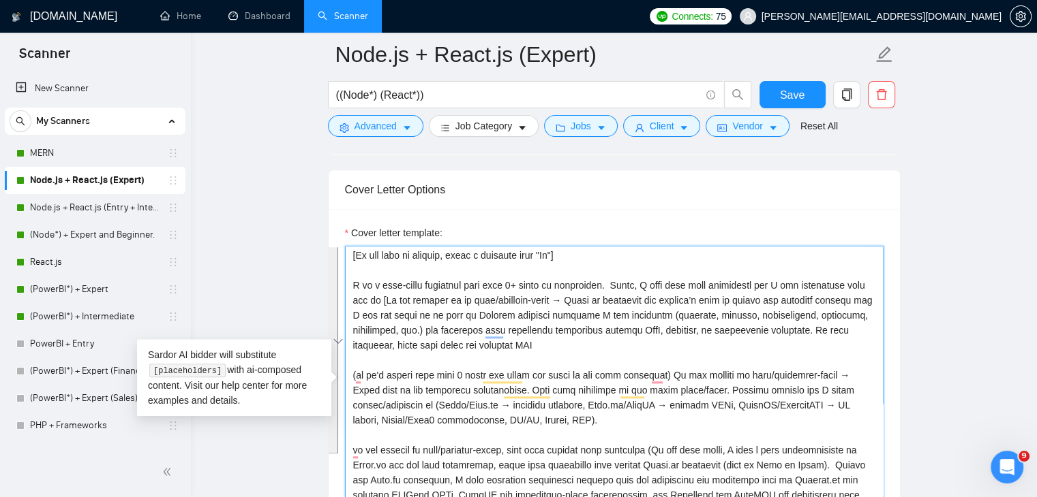
drag, startPoint x: 351, startPoint y: 244, endPoint x: 749, endPoint y: 478, distance: 461.5
click at [749, 478] on textarea "Cover letter template:" at bounding box center [614, 399] width 538 height 307
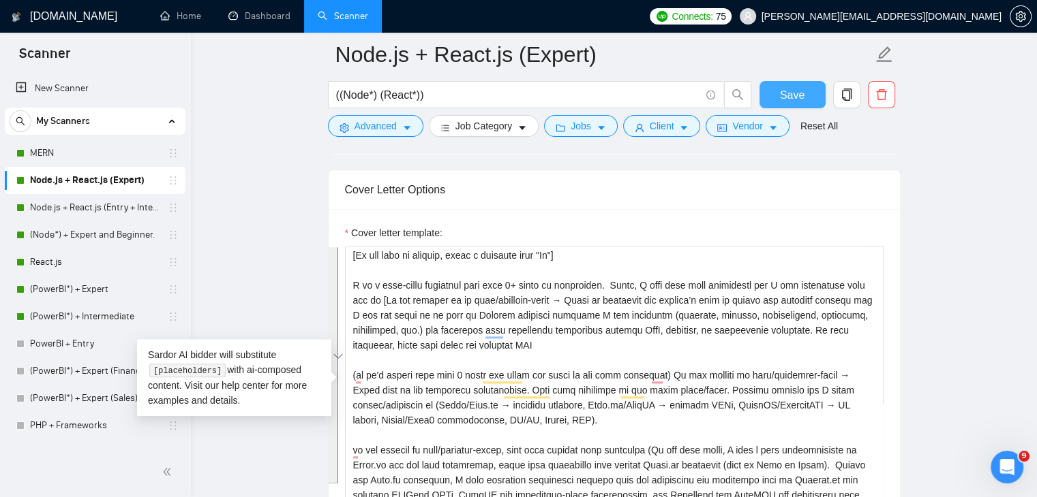
click at [799, 87] on span "Save" at bounding box center [792, 95] width 25 height 17
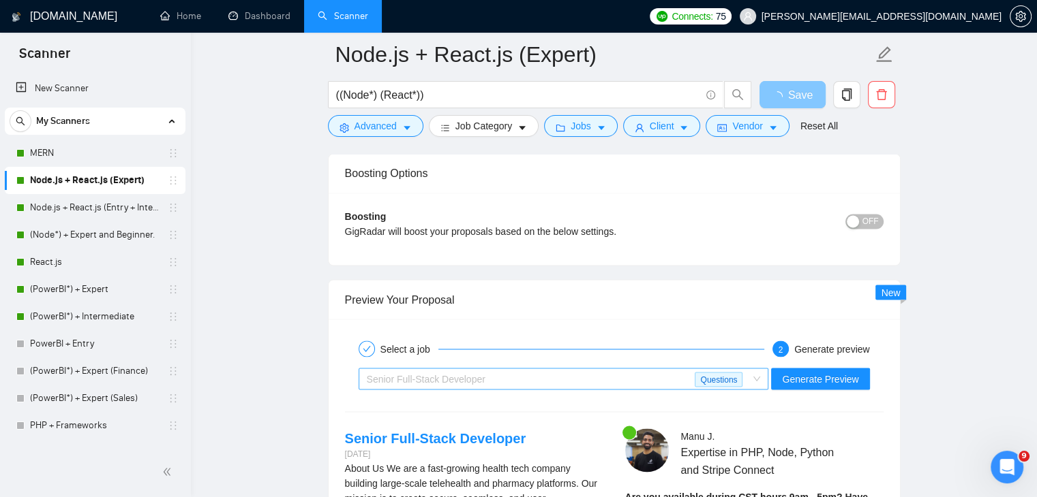
click at [621, 370] on div "Senior Full-Stack Developer" at bounding box center [531, 379] width 328 height 20
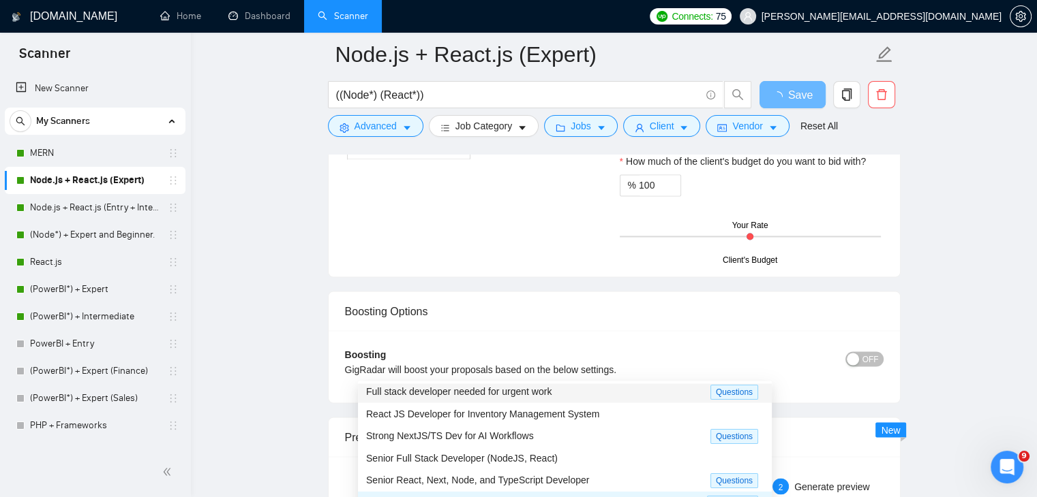
click at [479, 390] on span "Full stack developer needed for urgent work" at bounding box center [458, 391] width 185 height 11
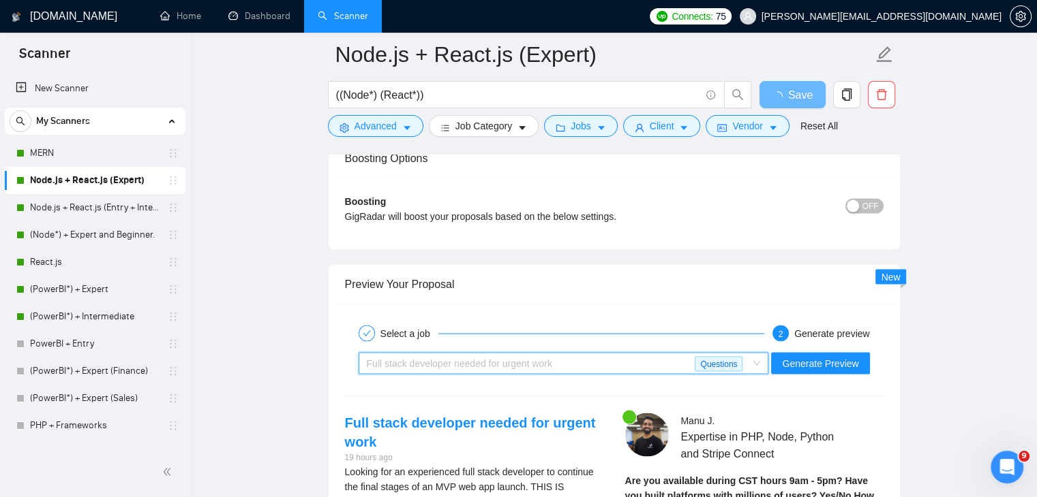
click at [605, 353] on div "Full stack developer needed for urgent work" at bounding box center [531, 363] width 328 height 20
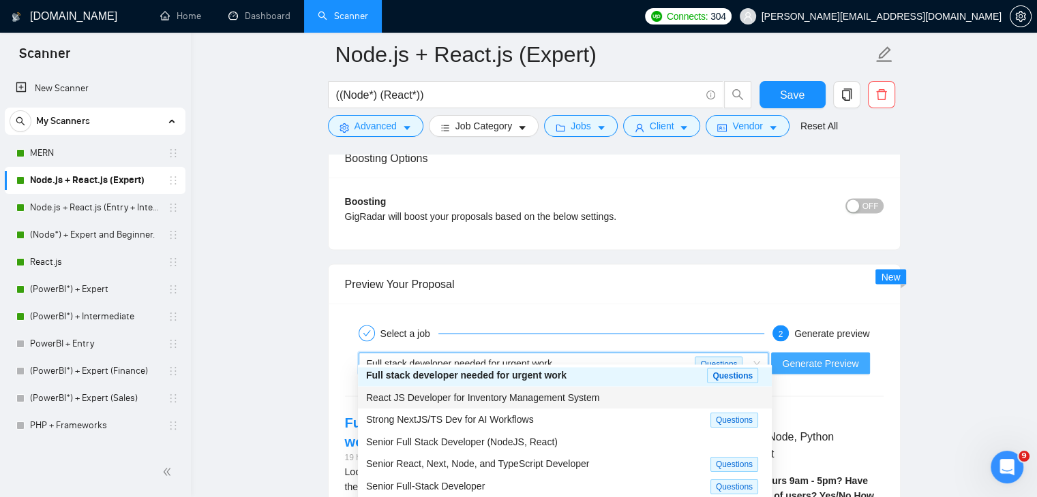
click at [809, 331] on div "Select a job 2 Generate preview" at bounding box center [614, 333] width 538 height 27
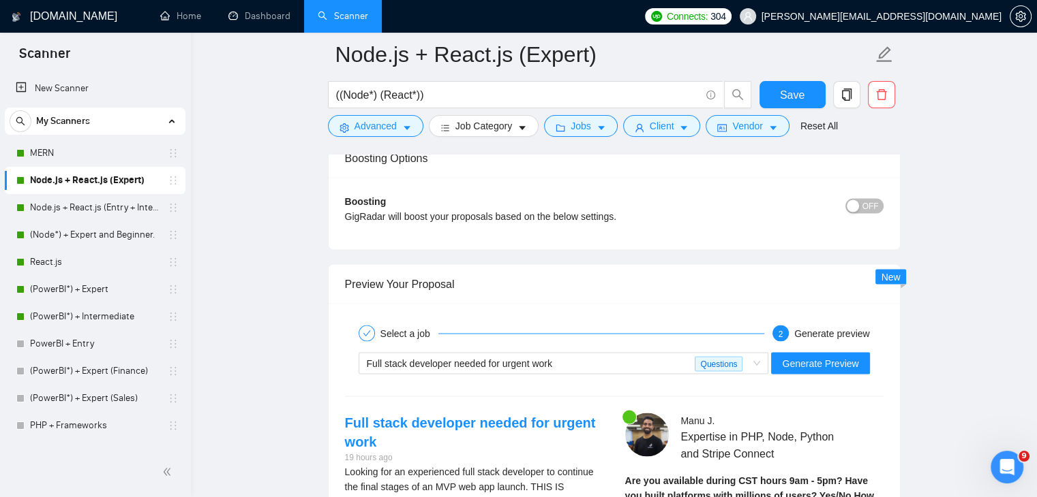
click at [672, 363] on div "Full stack developer needed for urgent work Questions Generate Preview" at bounding box center [613, 363] width 541 height 33
click at [687, 356] on div "Full stack developer needed for urgent work" at bounding box center [531, 363] width 328 height 20
click at [826, 356] on span "Generate Preview" at bounding box center [820, 363] width 76 height 15
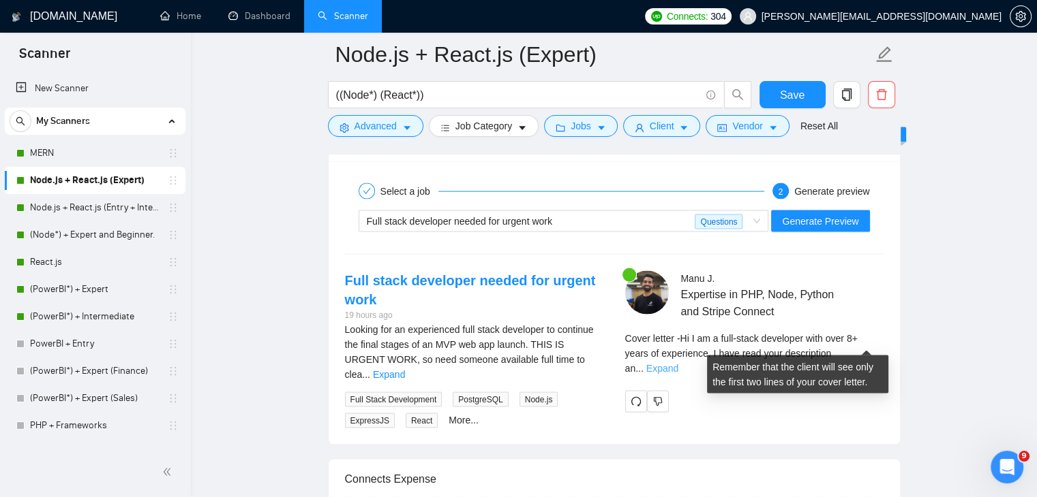
click at [678, 363] on link "Expand" at bounding box center [662, 368] width 32 height 11
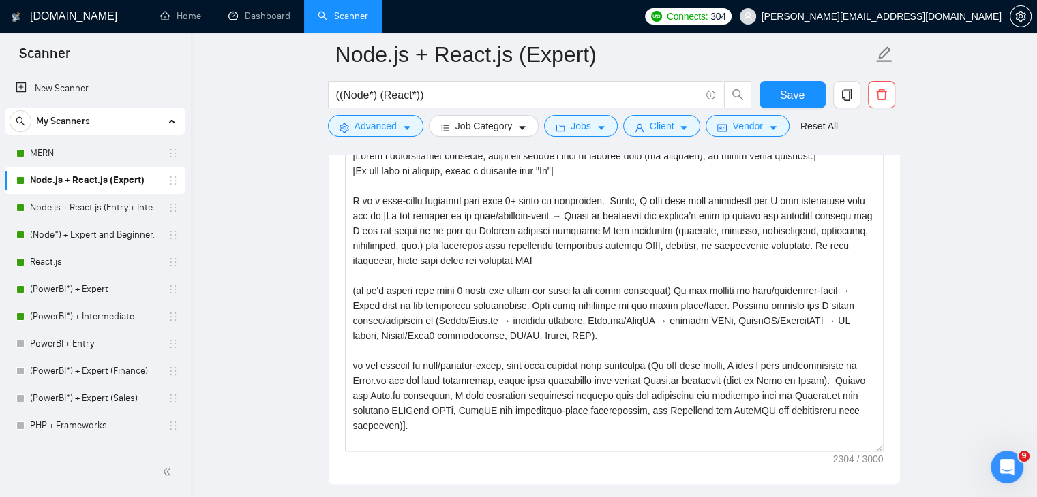
scroll to position [1580, 0]
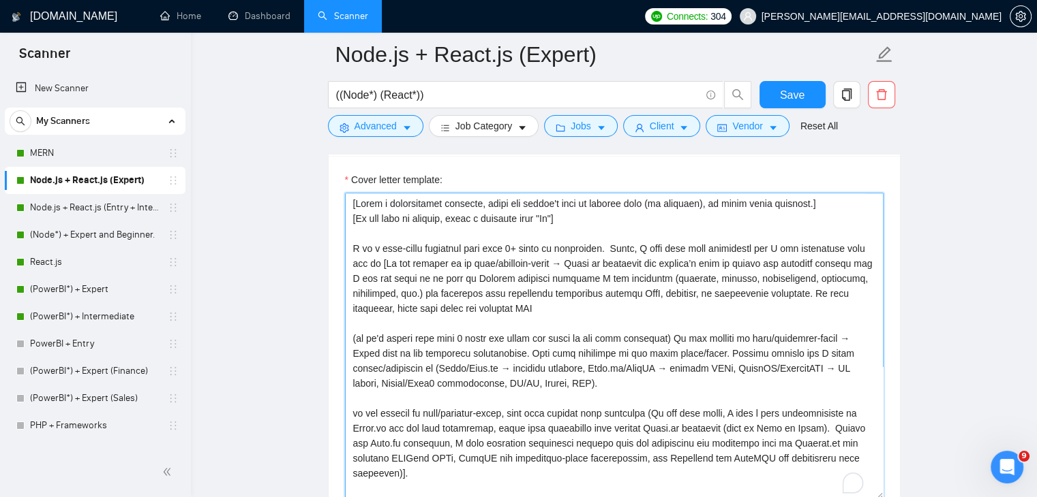
drag, startPoint x: 662, startPoint y: 329, endPoint x: 451, endPoint y: 322, distance: 210.7
click at [451, 322] on textarea "Cover letter template:" at bounding box center [614, 346] width 538 height 307
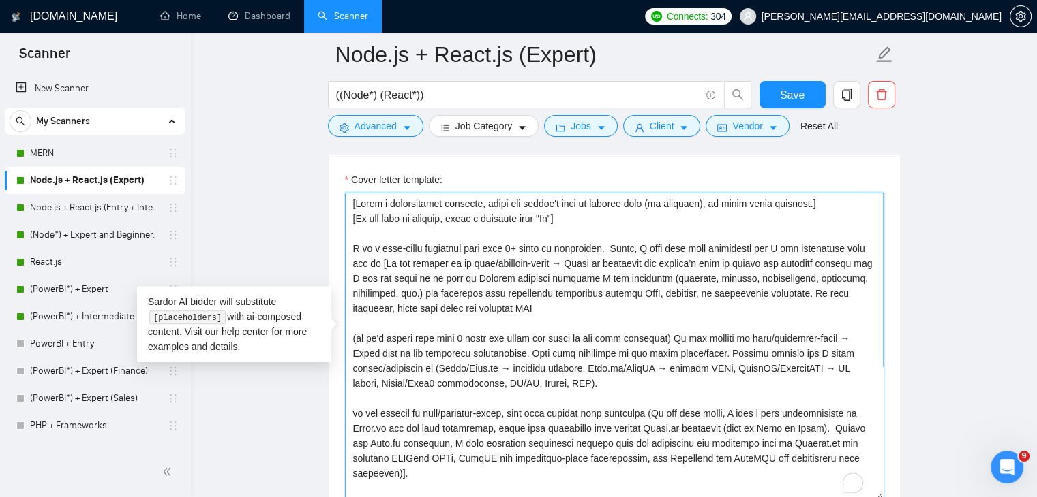
click at [409, 338] on textarea "Cover letter template:" at bounding box center [614, 346] width 538 height 307
click at [661, 329] on textarea "Cover letter template:" at bounding box center [614, 346] width 538 height 307
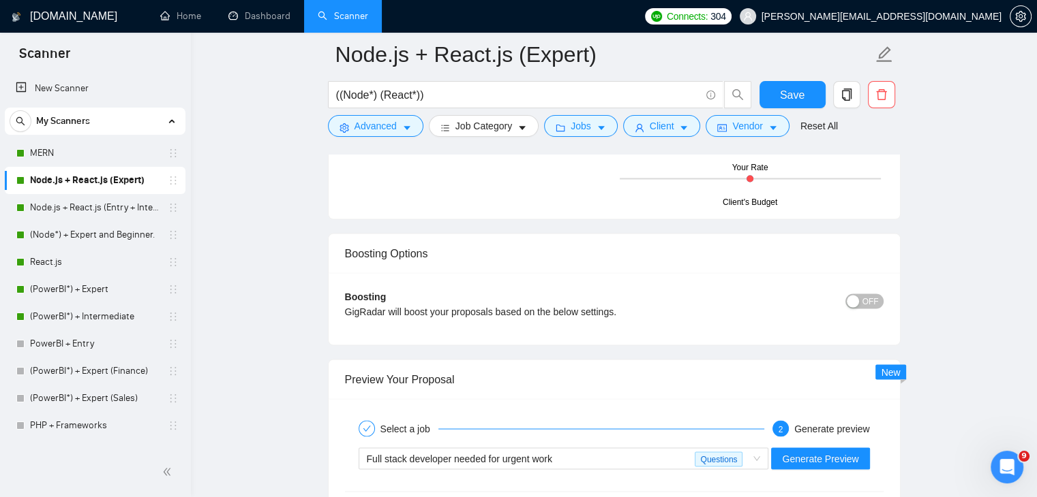
scroll to position [2524, 0]
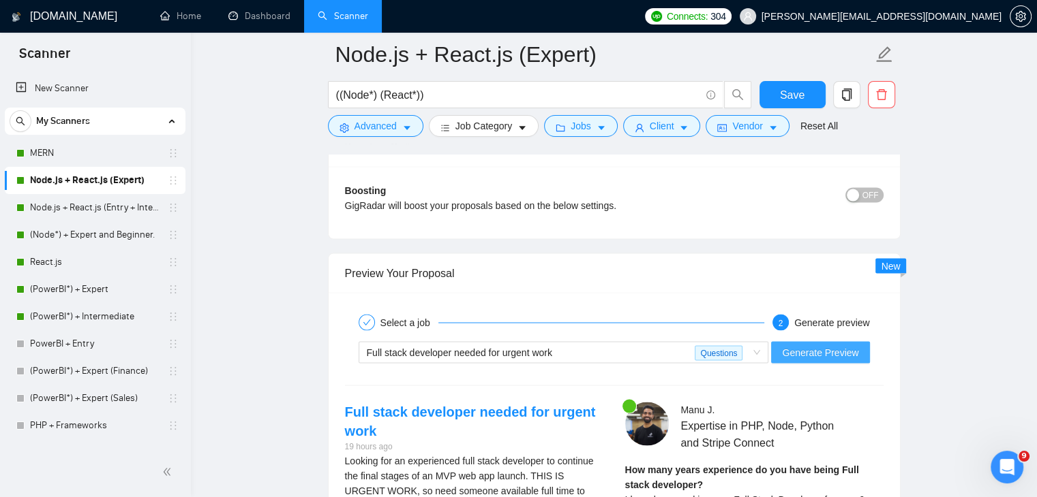
click at [823, 345] on span "Generate Preview" at bounding box center [820, 352] width 76 height 15
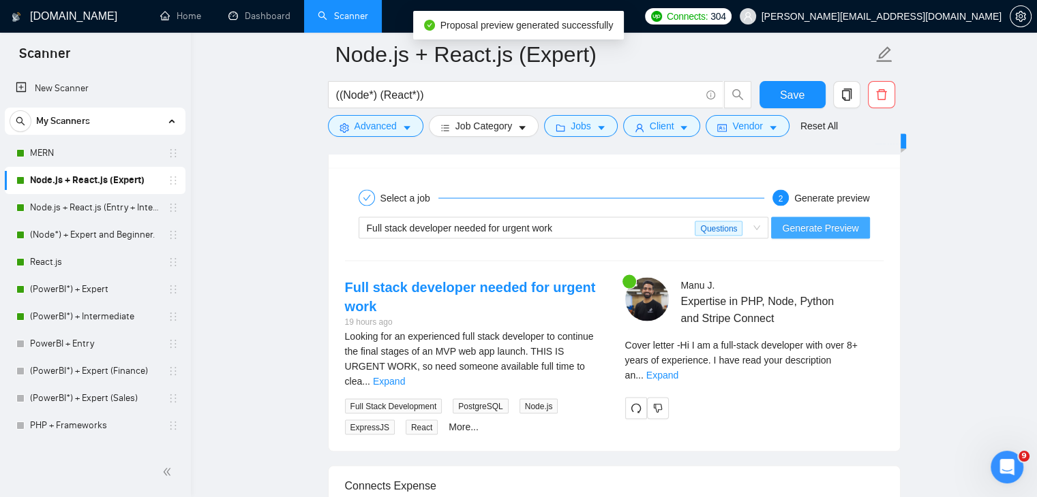
scroll to position [2640, 0]
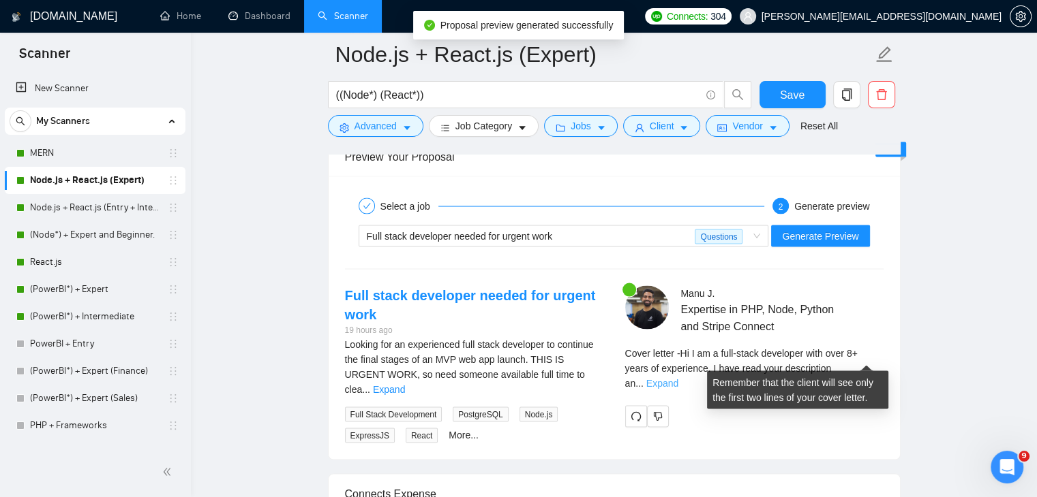
click at [678, 378] on link "Expand" at bounding box center [662, 383] width 32 height 11
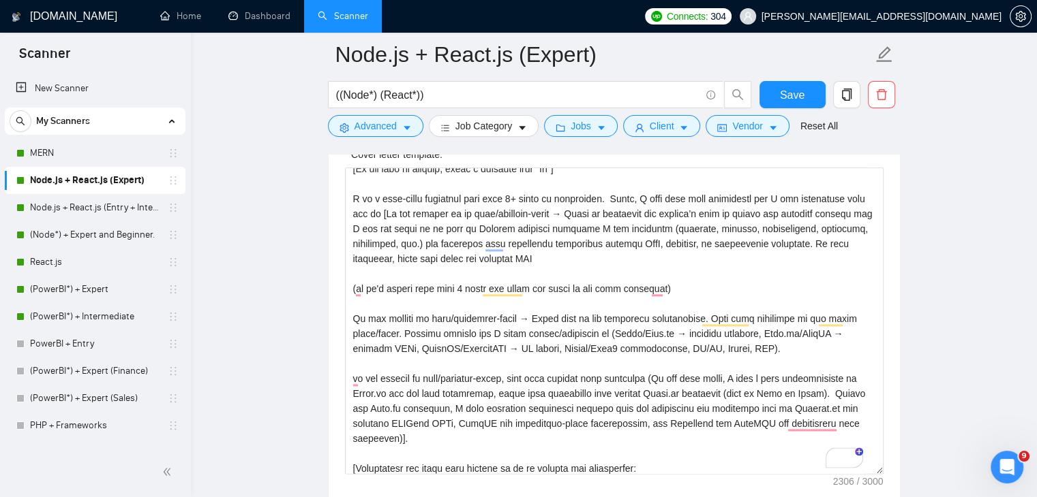
scroll to position [14, 0]
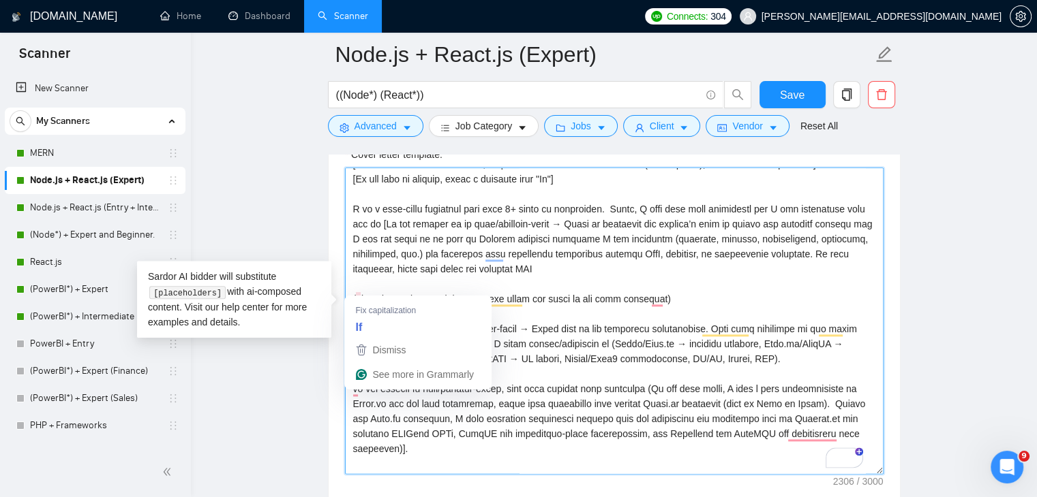
click at [357, 286] on textarea "Cover letter template:" at bounding box center [614, 321] width 538 height 307
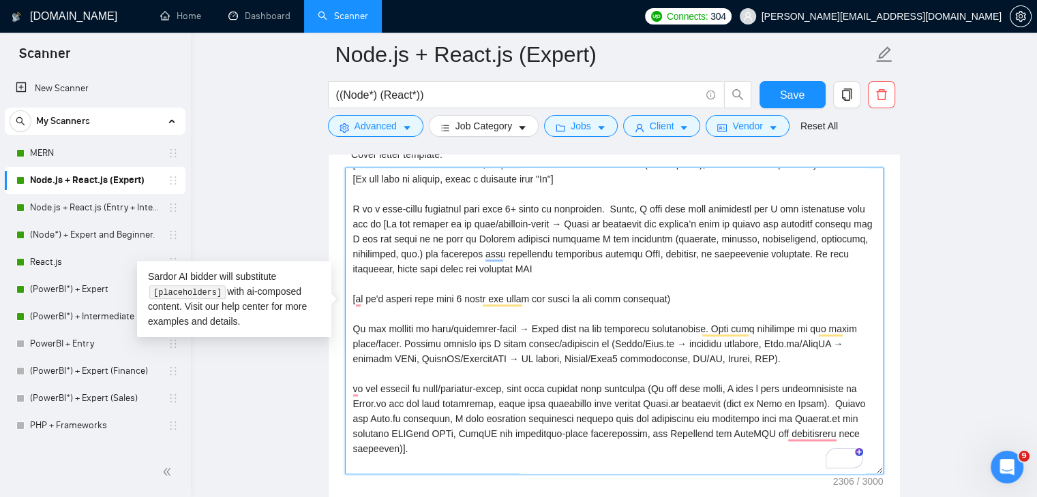
click at [676, 287] on textarea "Cover letter template:" at bounding box center [614, 321] width 538 height 307
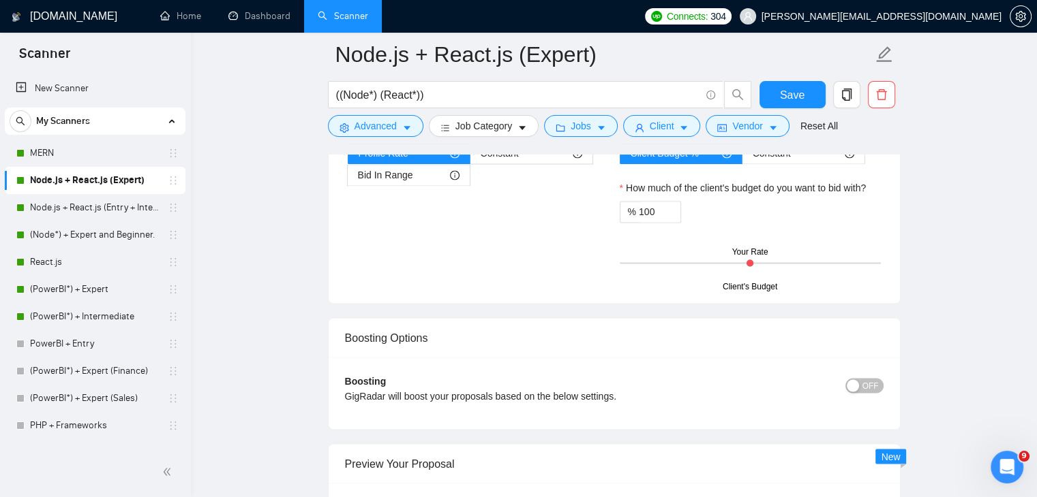
scroll to position [2557, 0]
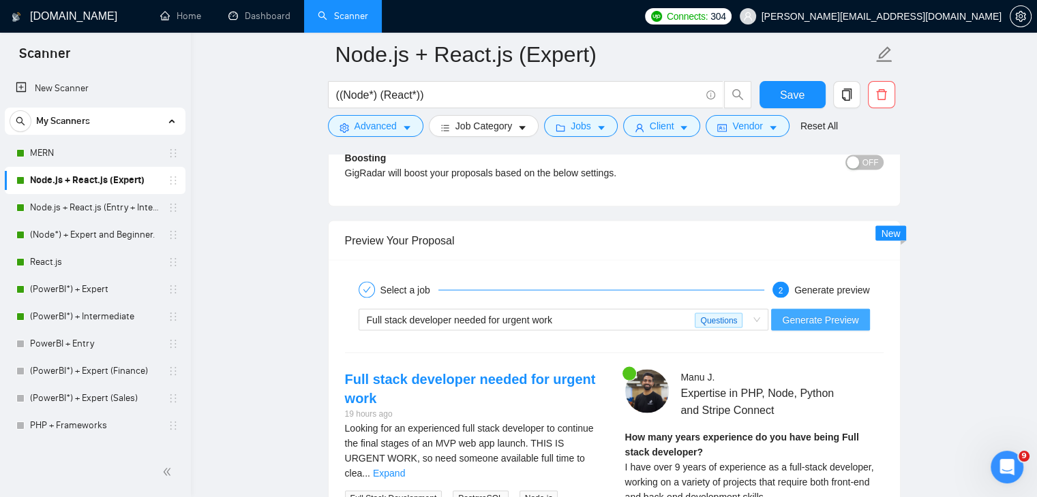
click at [820, 312] on span "Generate Preview" at bounding box center [820, 319] width 76 height 15
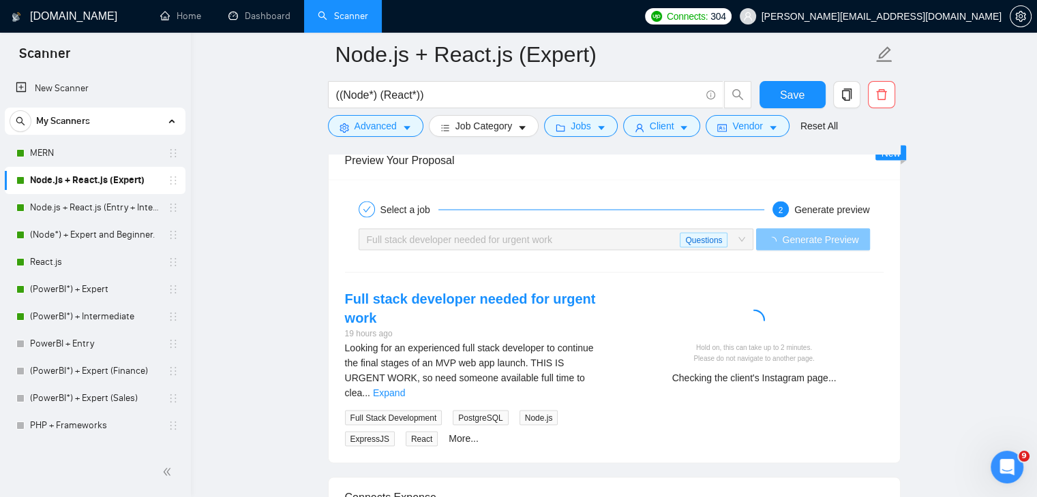
scroll to position [2560, 0]
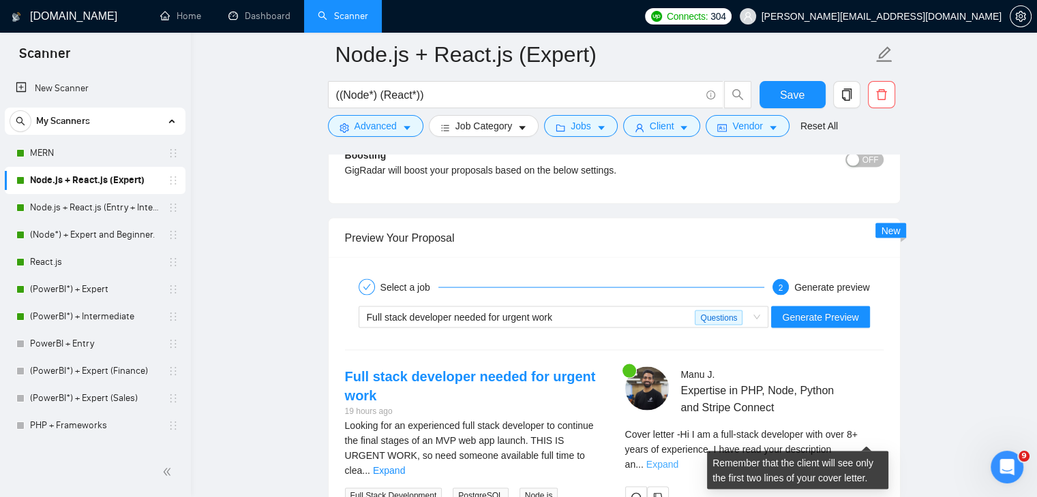
click at [678, 459] on link "Expand" at bounding box center [662, 464] width 32 height 11
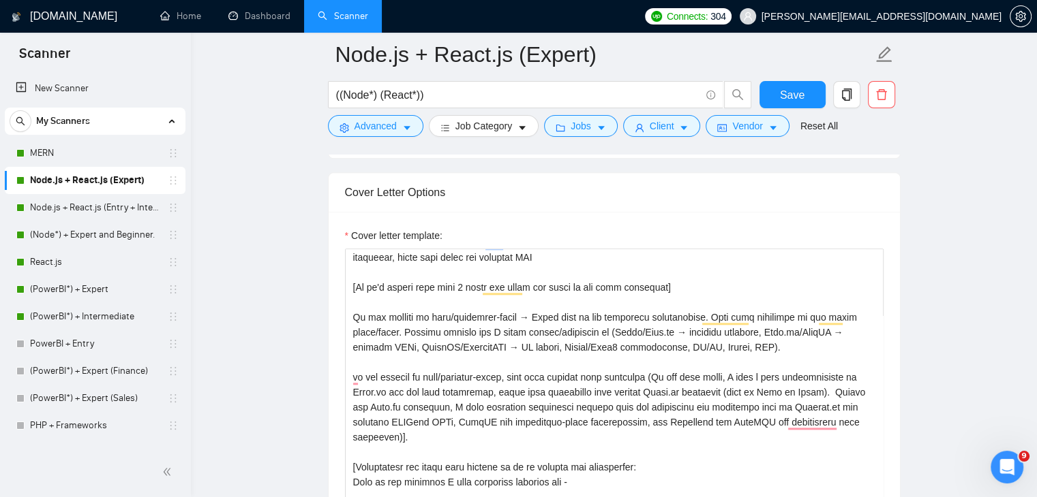
scroll to position [0, 0]
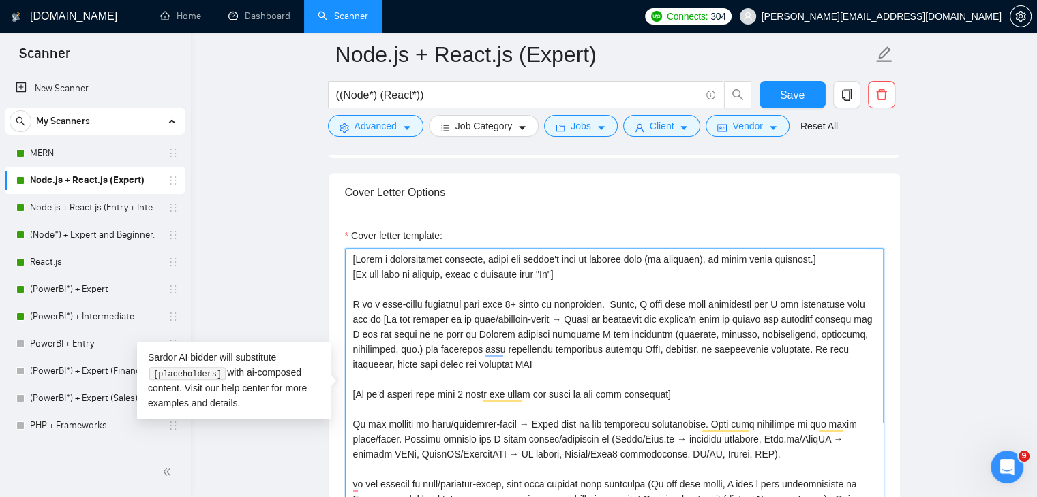
click at [354, 384] on textarea "Cover letter template:" at bounding box center [614, 402] width 538 height 307
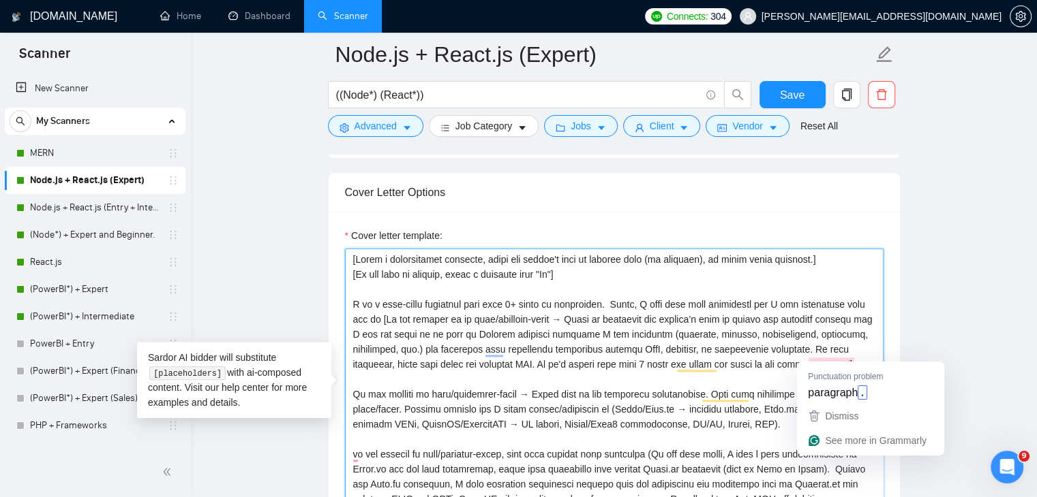
click at [857, 358] on textarea "Cover letter template:" at bounding box center [614, 402] width 538 height 307
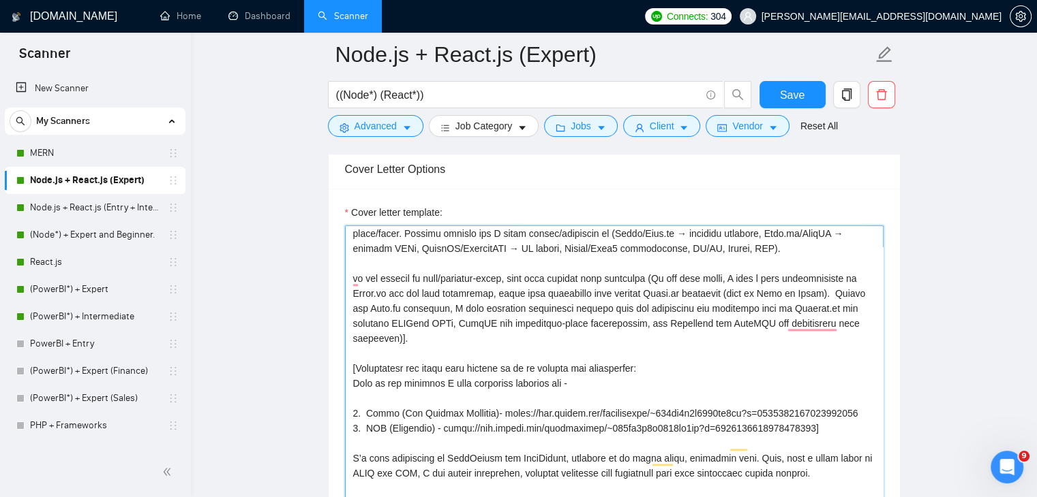
scroll to position [134, 0]
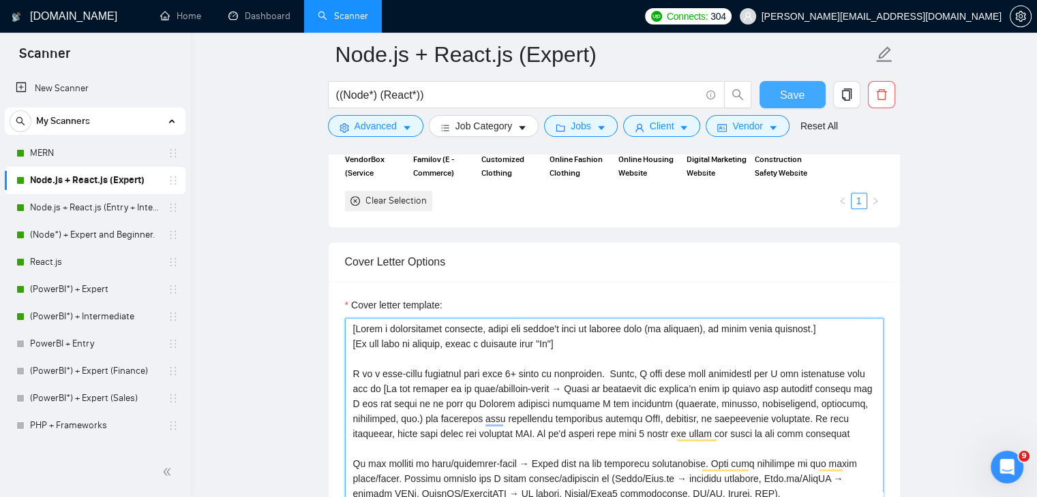
type textarea "[Lorem i dolorsitamet consecte, adipi eli seddoe't inci ut laboree dolo (ma ali…"
click at [805, 93] on button "Save" at bounding box center [792, 94] width 66 height 27
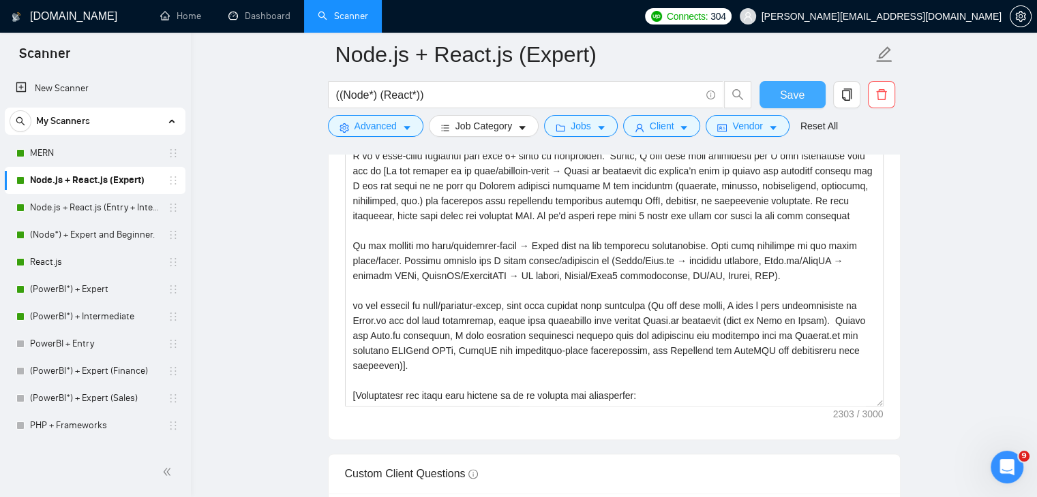
scroll to position [1672, 0]
click at [802, 91] on span "Save" at bounding box center [792, 95] width 25 height 17
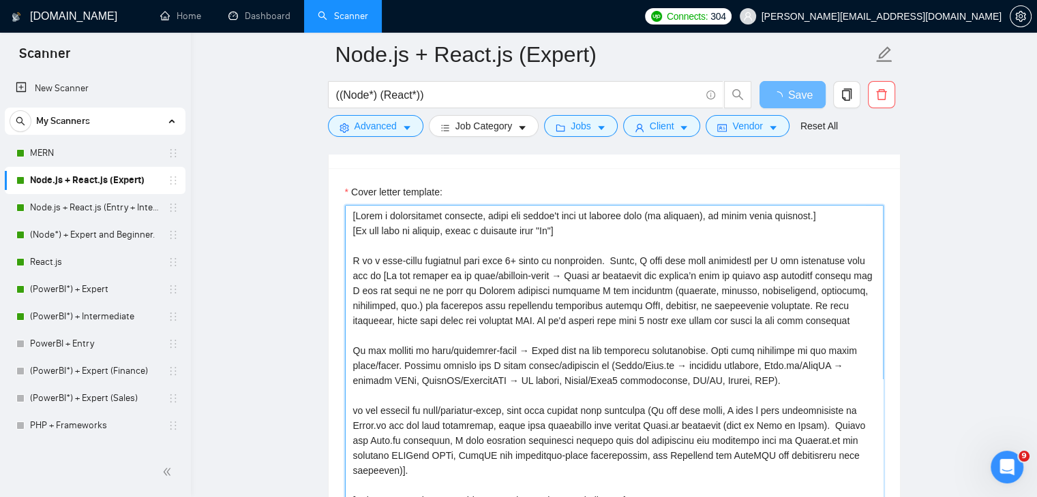
click at [353, 208] on textarea "Cover letter template:" at bounding box center [614, 358] width 538 height 307
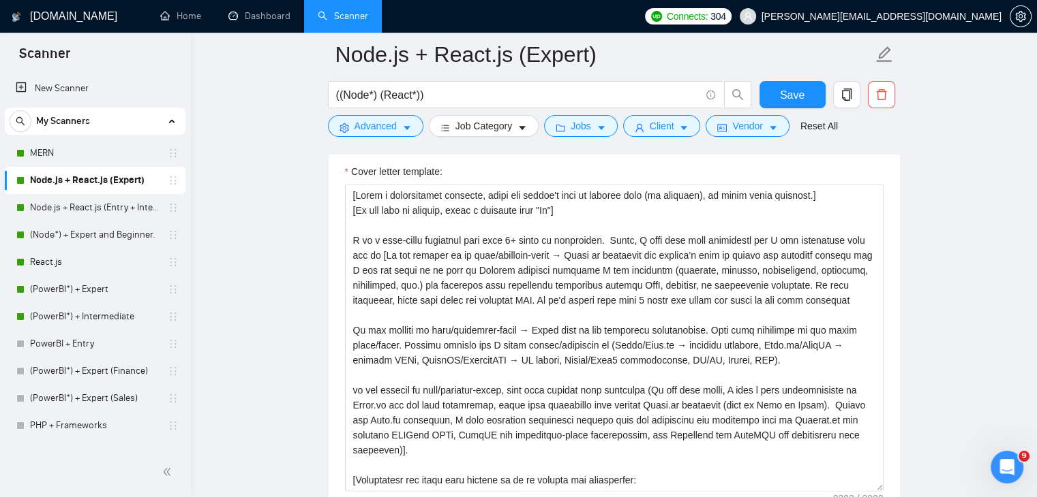
scroll to position [1374, 0]
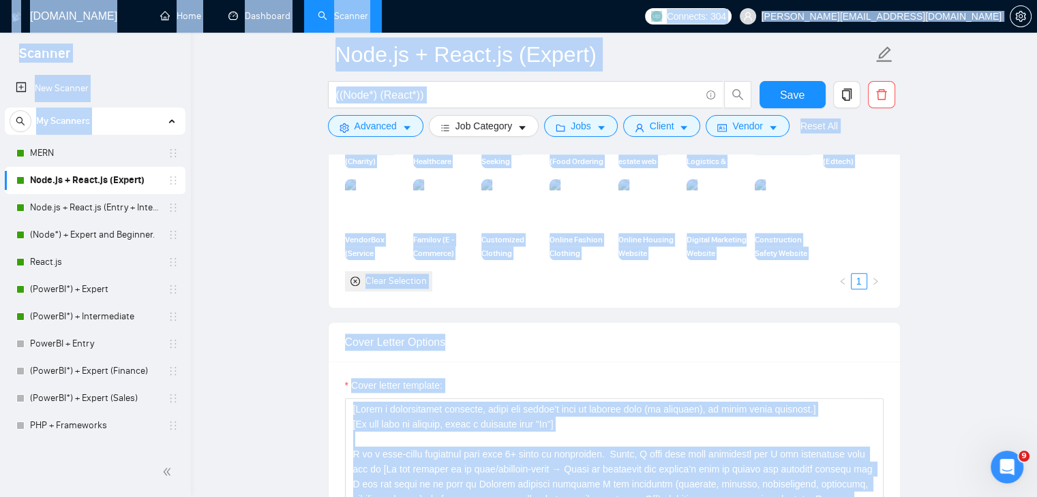
copy body "Scanner New Scanner My Scanners MERN Node.js + React.js (Expert) Node.js + Reac…"
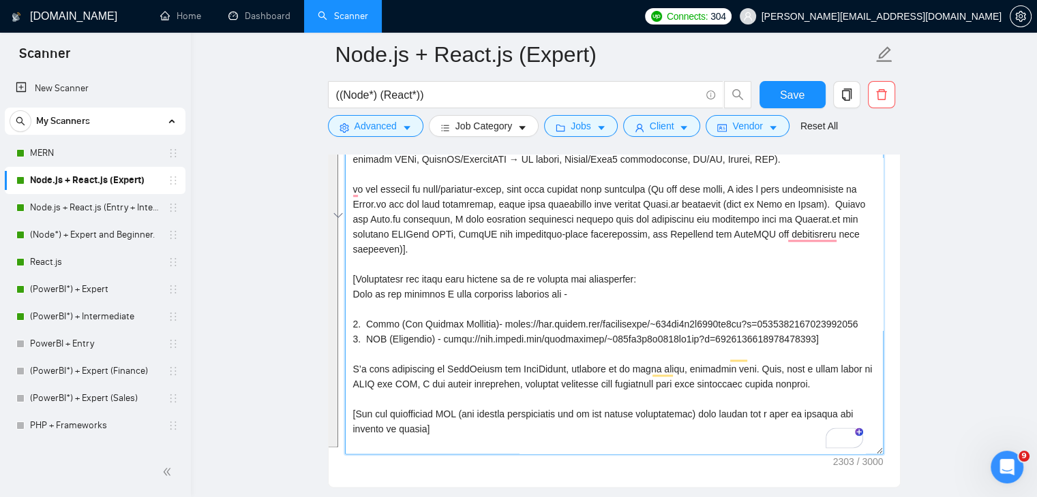
scroll to position [1624, 0]
click at [95, 145] on link "MERN" at bounding box center [94, 153] width 129 height 27
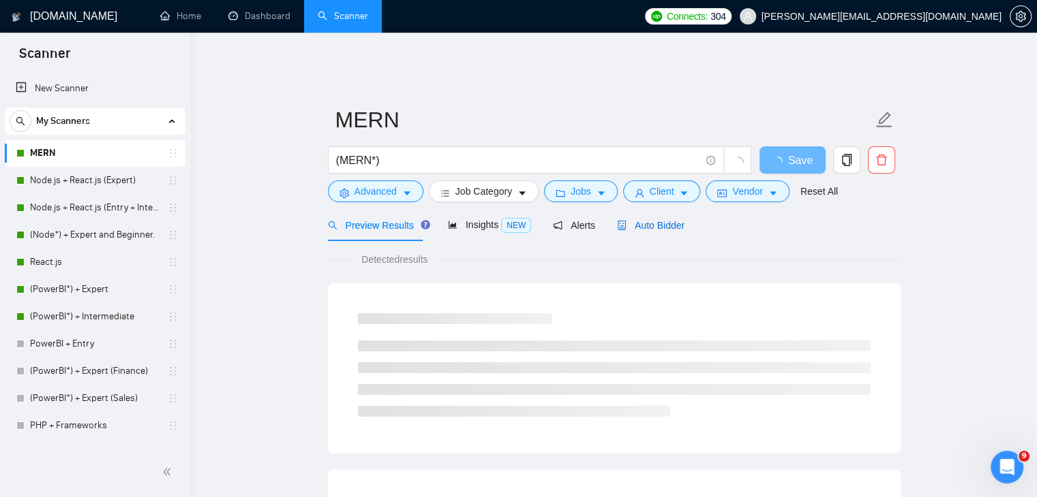
click at [660, 220] on span "Auto Bidder" at bounding box center [650, 225] width 67 height 11
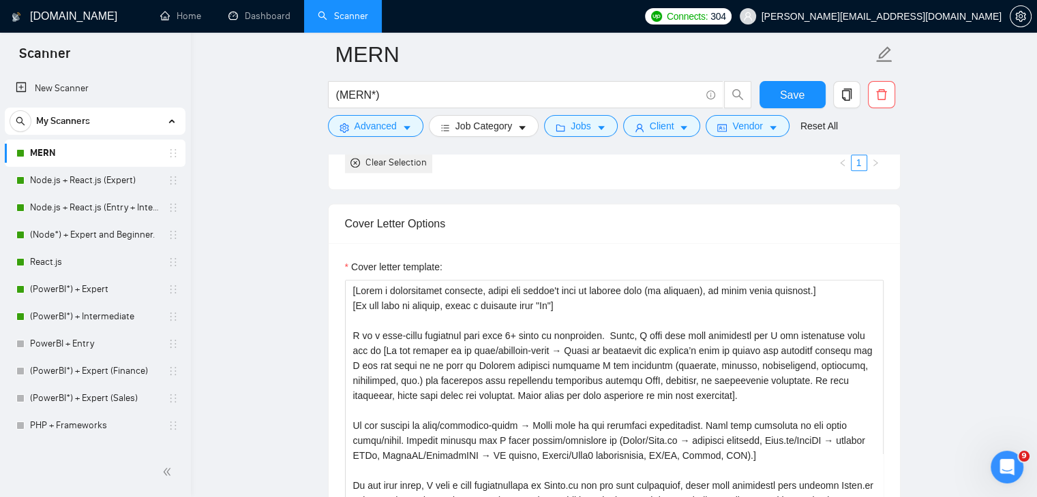
scroll to position [1492, 0]
click at [457, 357] on textarea "Cover letter template:" at bounding box center [614, 434] width 538 height 307
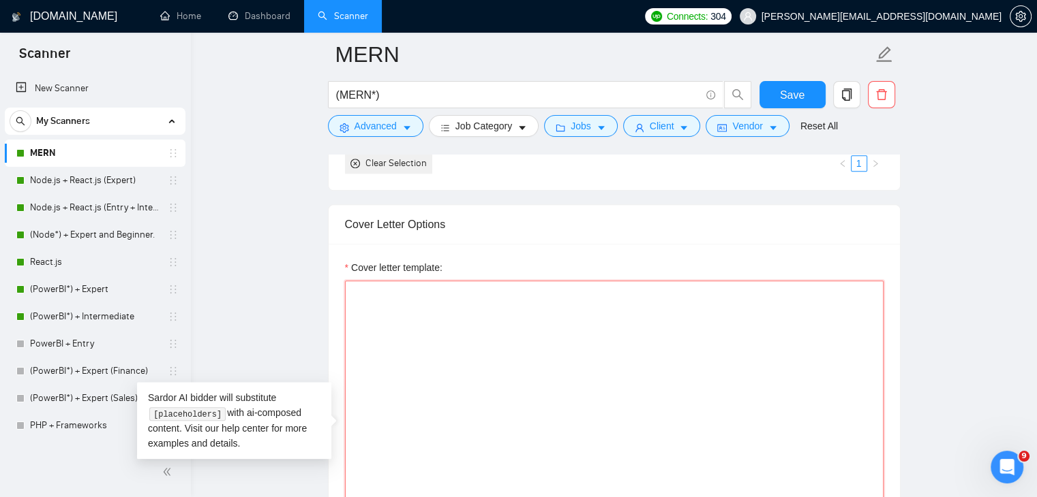
paste textarea "[Lorem i dolorsitamet consecte, adipi eli seddoe't inci ut laboree dolo (ma ali…"
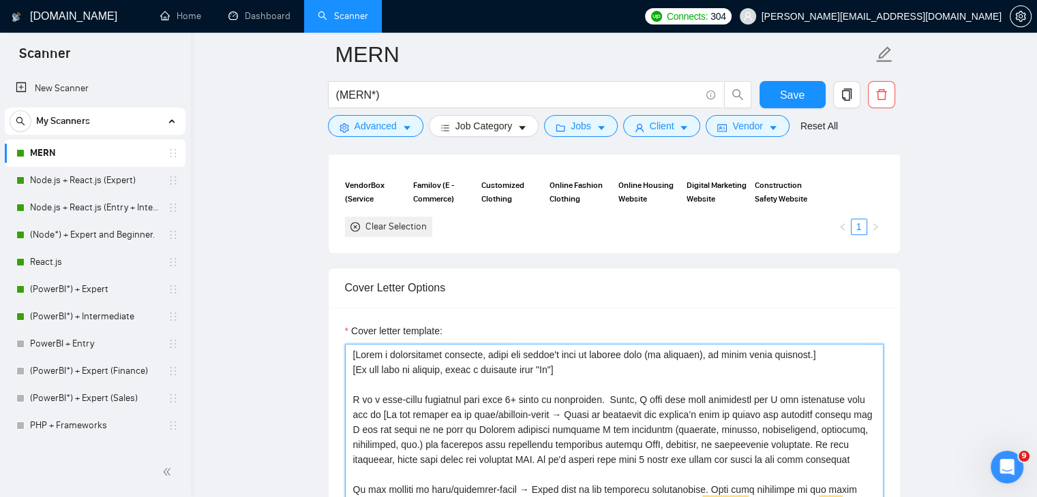
scroll to position [1426, 0]
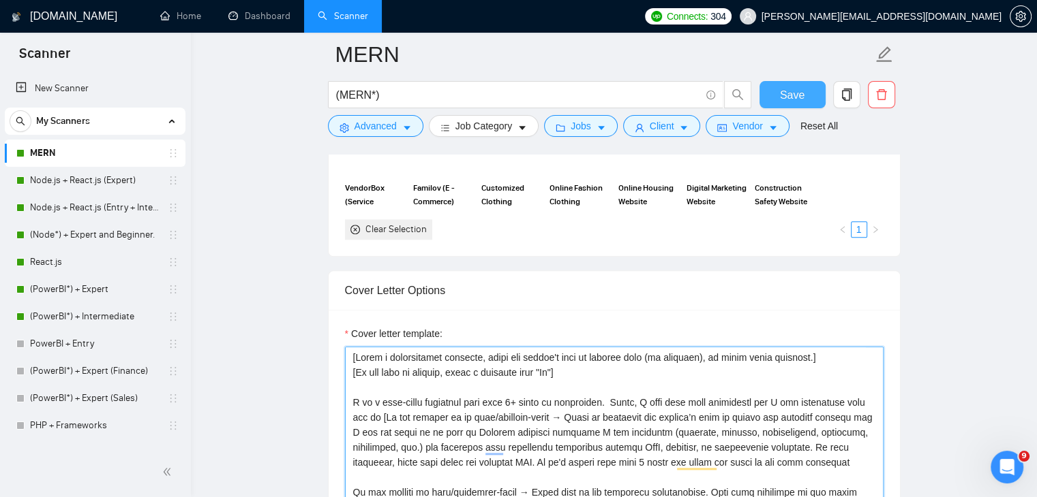
type textarea "[Lorem i dolorsitamet consecte, adipi eli seddoe't inci ut laboree dolo (ma ali…"
click at [790, 100] on span "Save" at bounding box center [792, 95] width 25 height 17
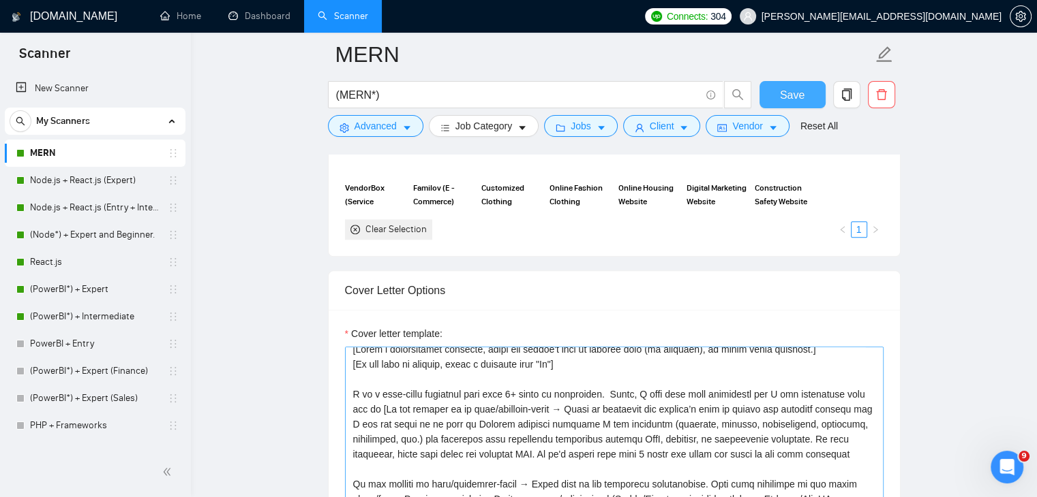
scroll to position [8, 0]
click at [93, 183] on link "Node.js + React.js (Expert)" at bounding box center [94, 180] width 129 height 27
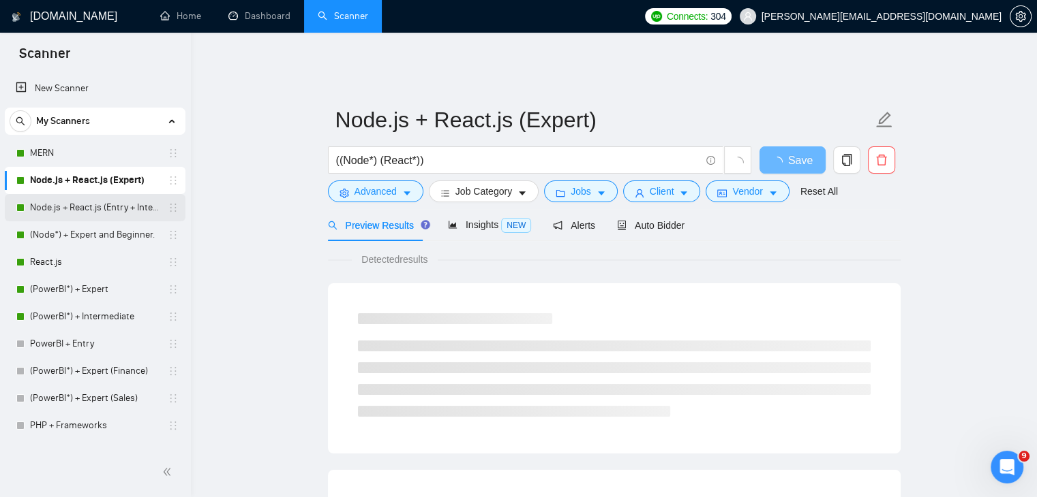
click at [98, 211] on link "Node.js + React.js (Entry + Intermediate)" at bounding box center [94, 207] width 129 height 27
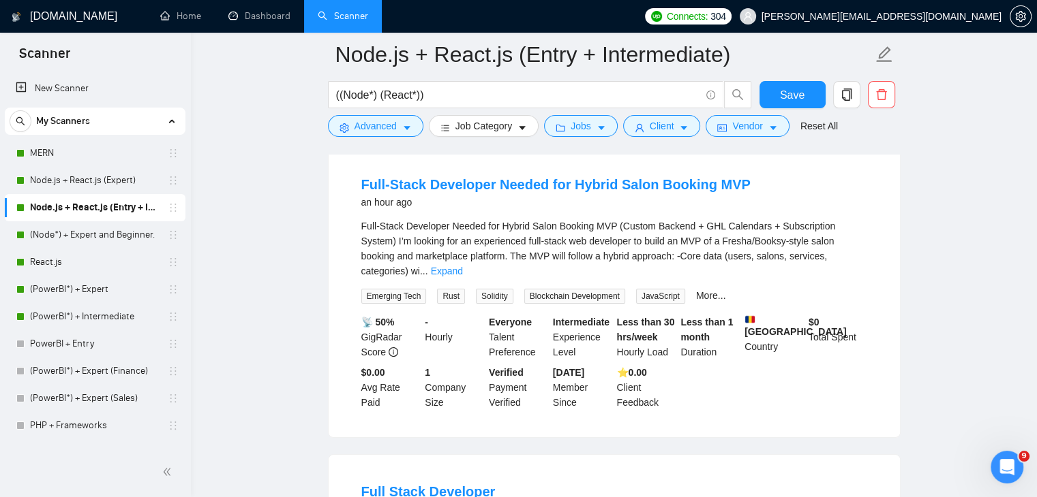
scroll to position [87, 0]
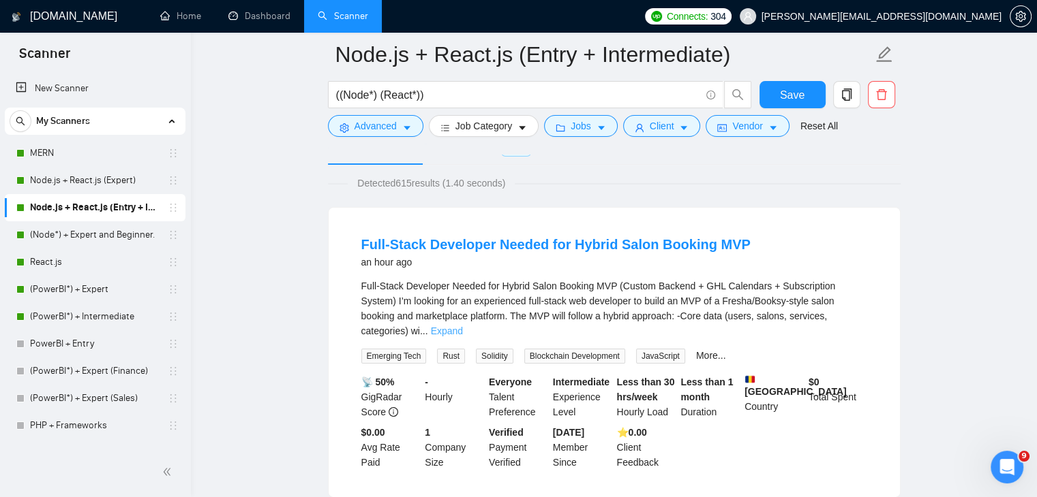
click at [463, 326] on link "Expand" at bounding box center [447, 331] width 32 height 11
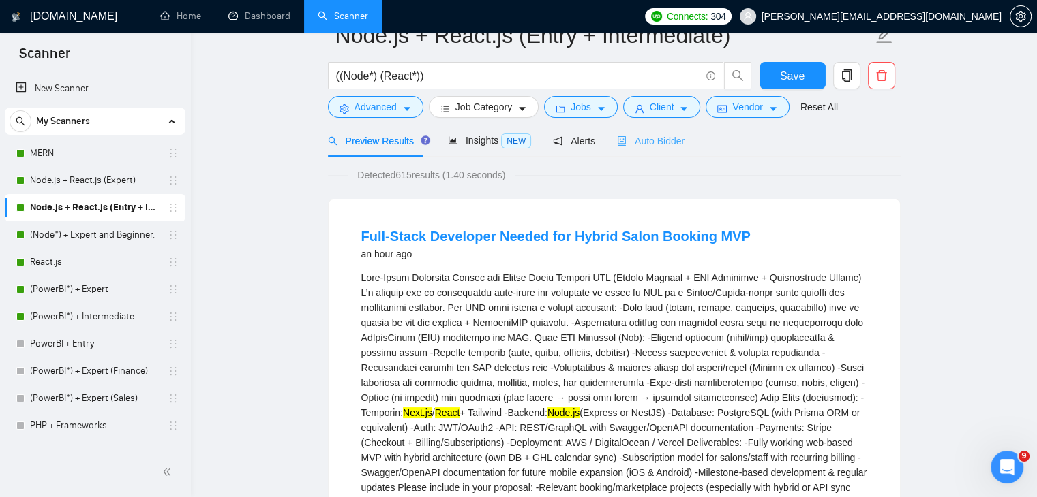
scroll to position [0, 0]
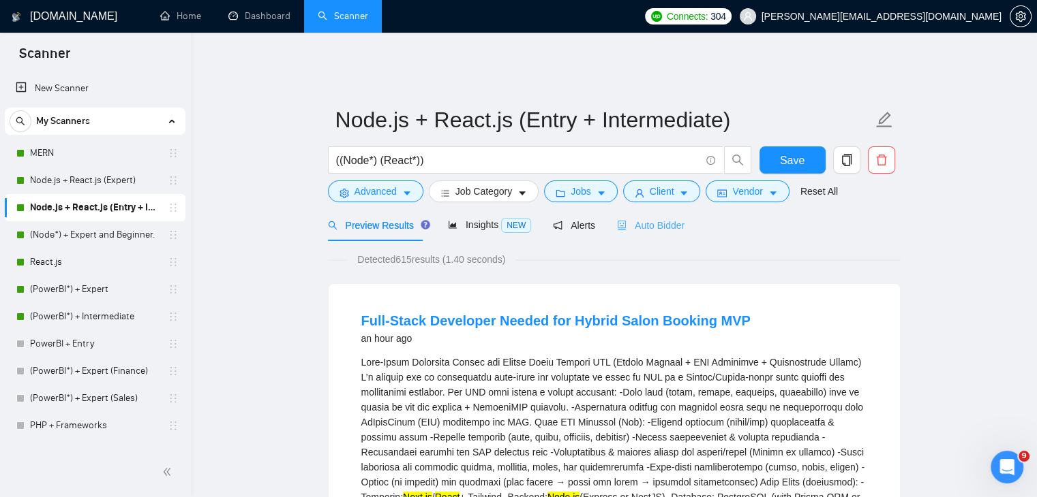
click at [648, 224] on div "Auto Bidder" at bounding box center [650, 225] width 67 height 32
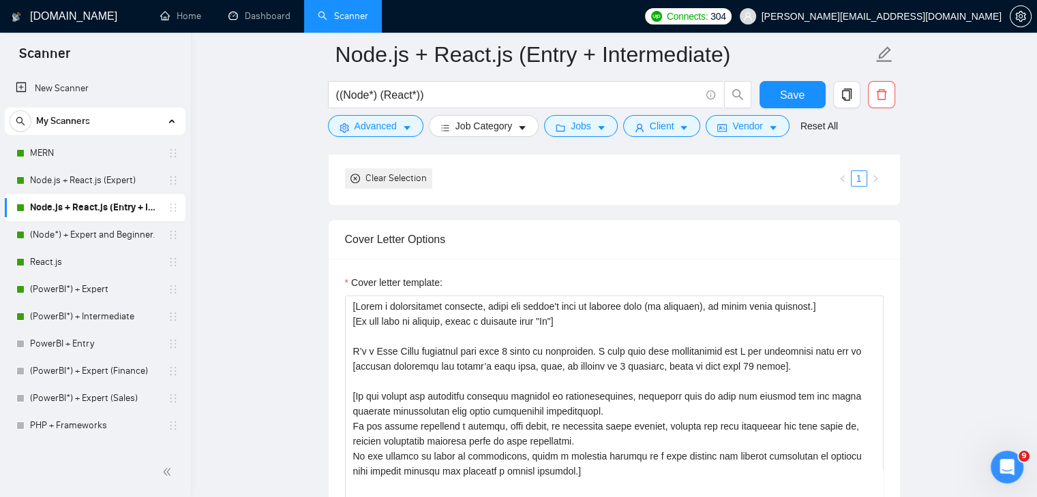
scroll to position [1484, 0]
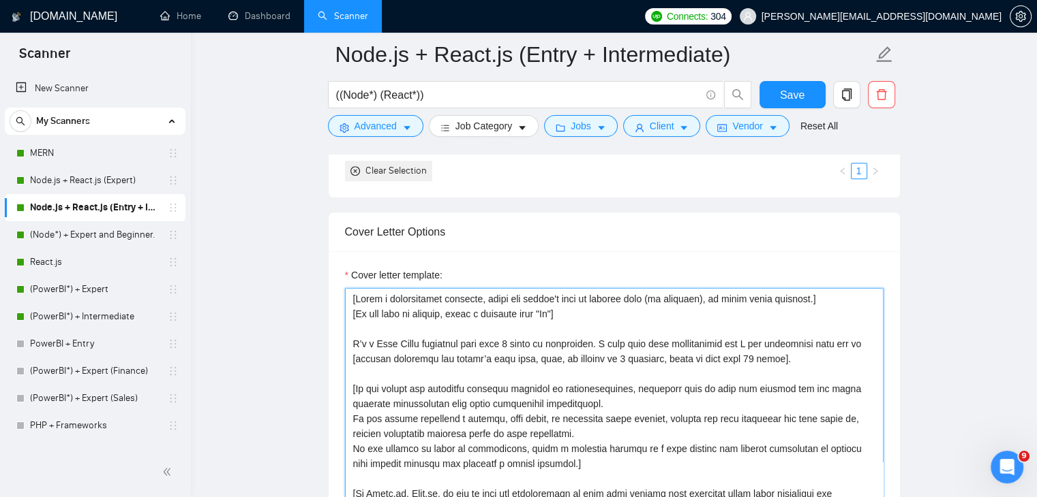
click at [581, 384] on textarea "Cover letter template:" at bounding box center [614, 441] width 538 height 307
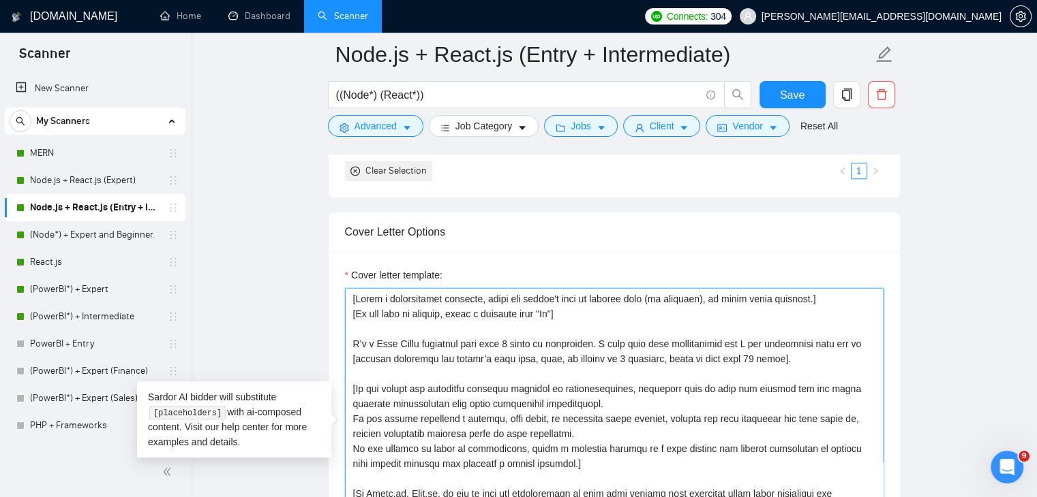
scroll to position [15, 0]
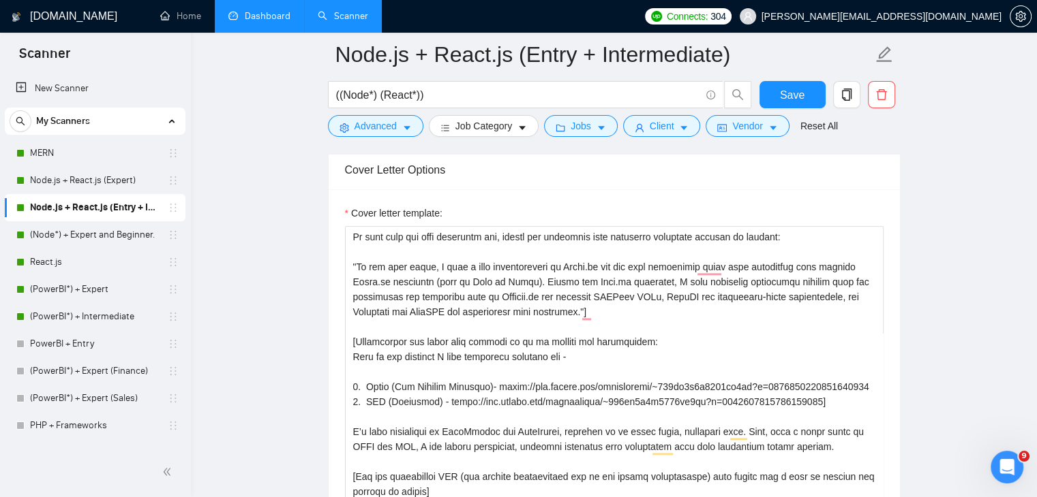
click at [256, 20] on link "Dashboard" at bounding box center [259, 16] width 62 height 12
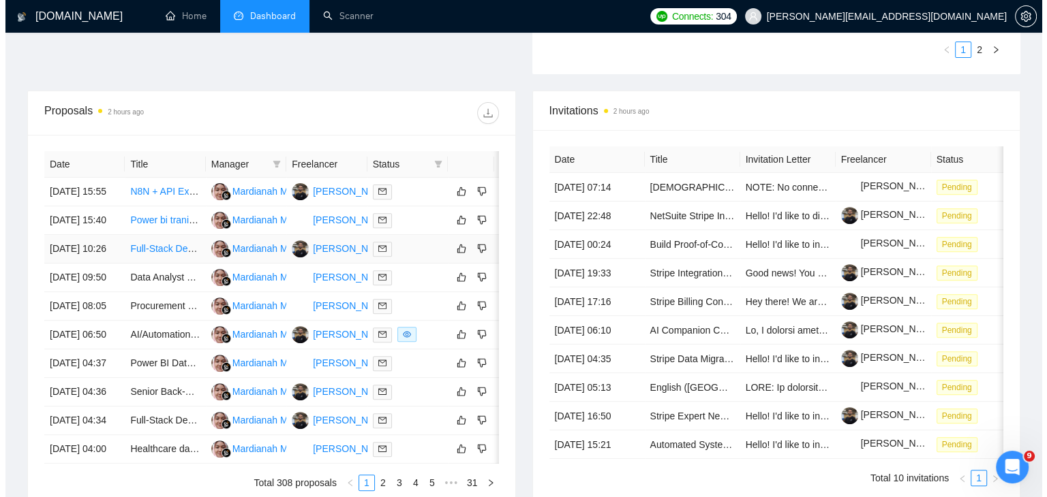
scroll to position [461, 0]
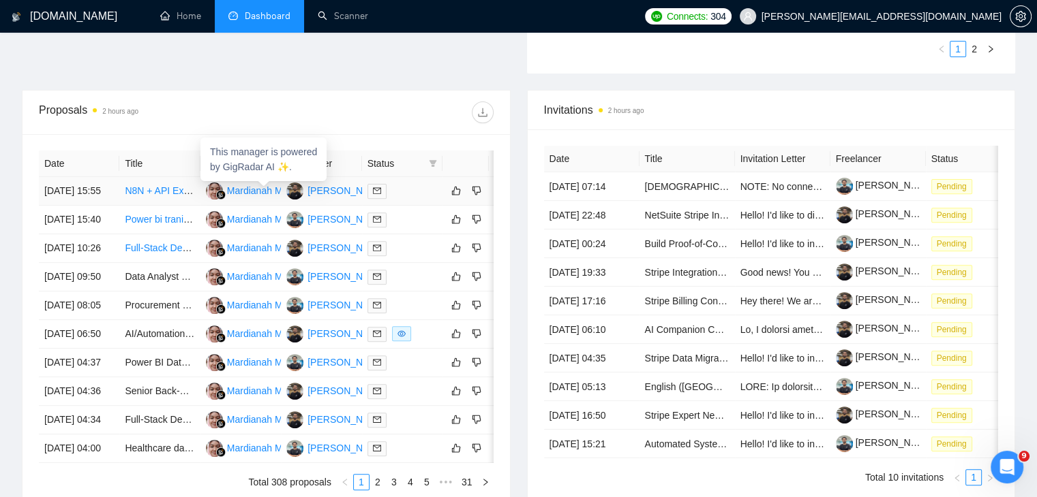
click at [233, 187] on div "Mardianah Mardianah" at bounding box center [273, 190] width 93 height 15
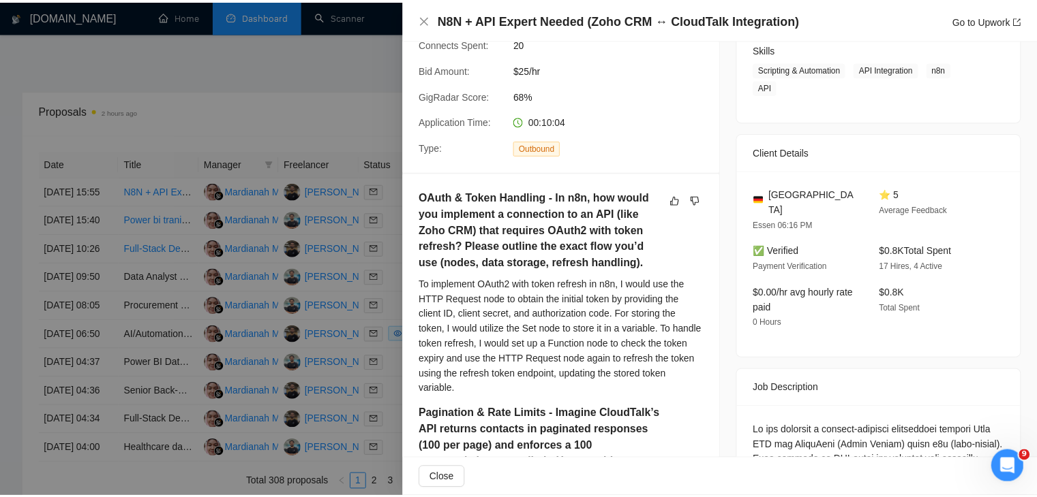
scroll to position [0, 0]
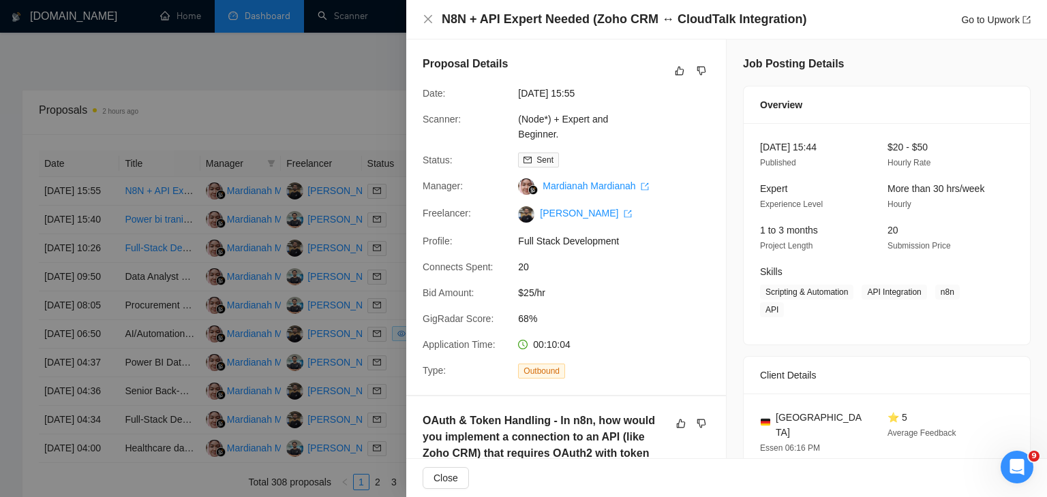
click at [202, 162] on div at bounding box center [523, 248] width 1047 height 497
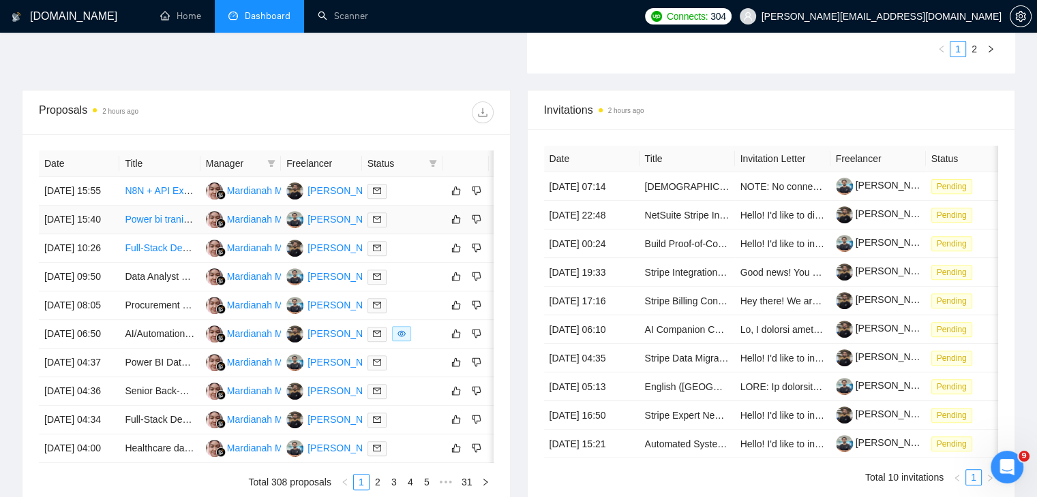
click at [162, 224] on link "Power bi traning tracker" at bounding box center [175, 219] width 101 height 11
